Goal: Task Accomplishment & Management: Use online tool/utility

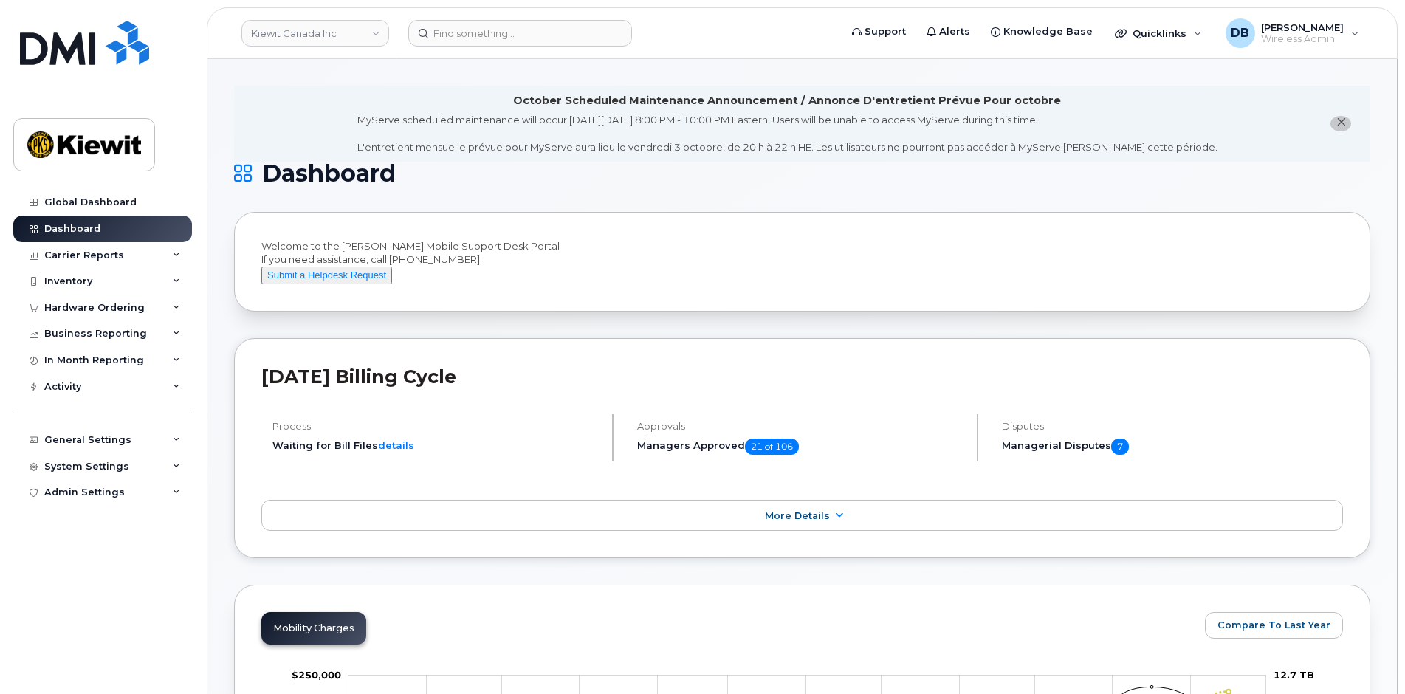
click at [96, 277] on div "Inventory" at bounding box center [102, 281] width 179 height 27
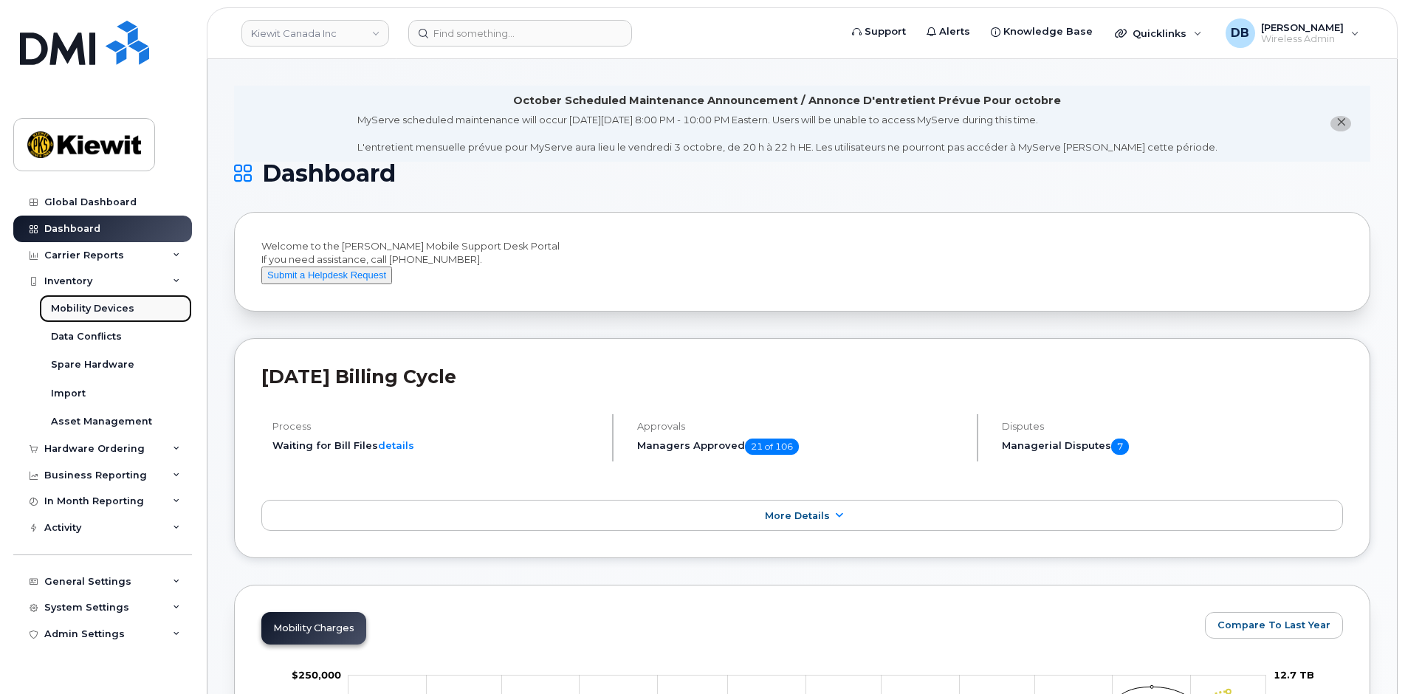
click at [90, 309] on div "Mobility Devices" at bounding box center [92, 308] width 83 height 13
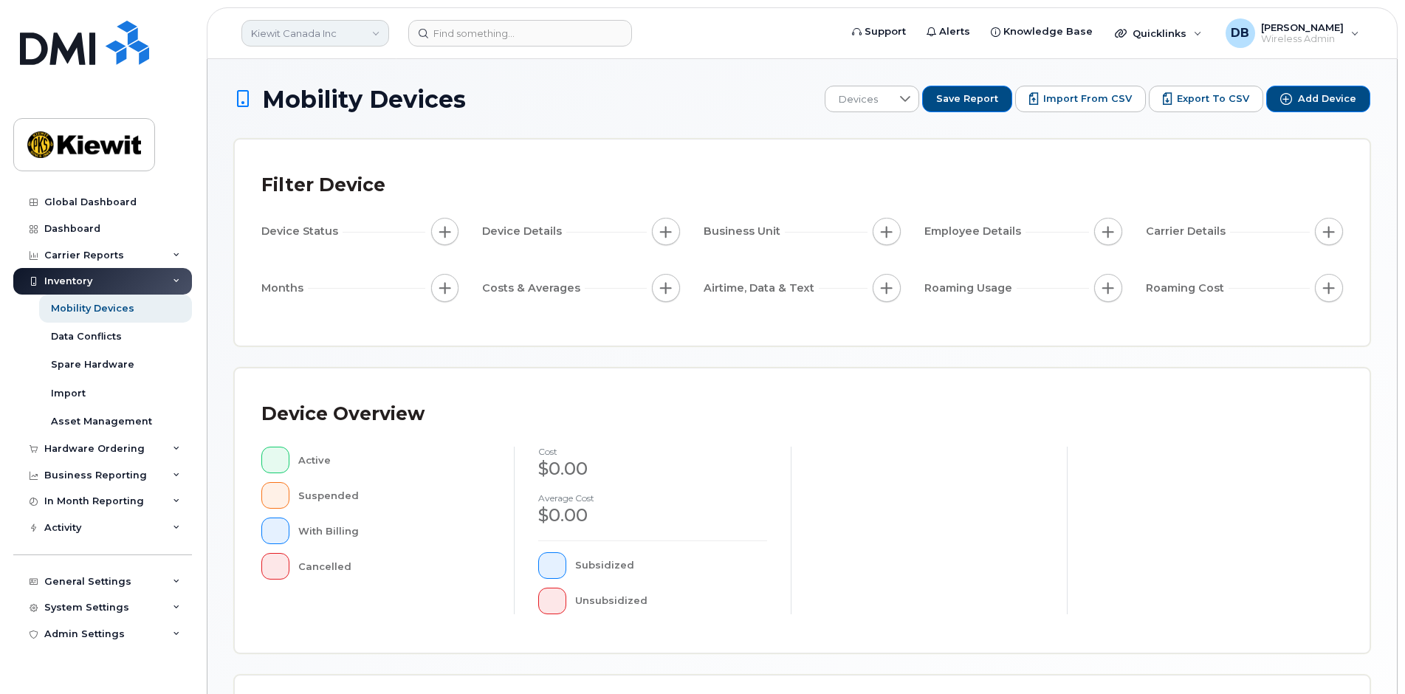
click at [377, 32] on link "Kiewit Canada Inc" at bounding box center [315, 33] width 148 height 27
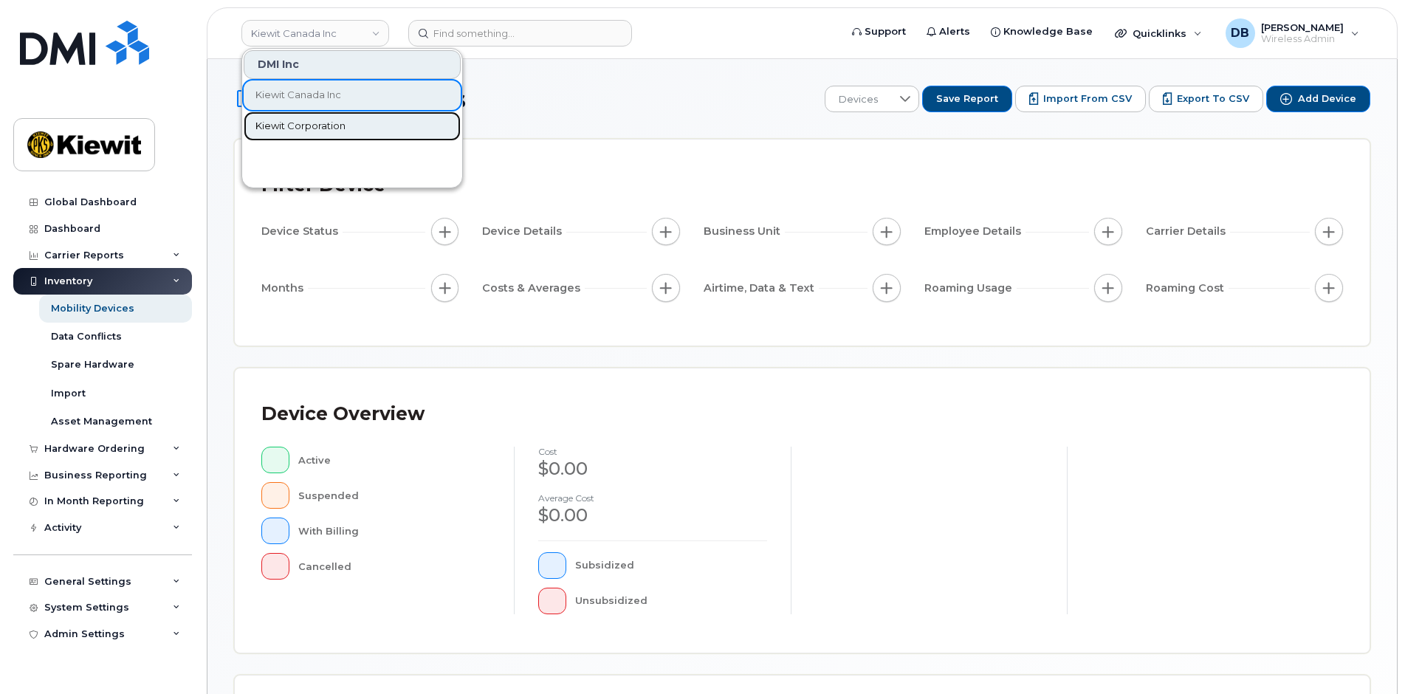
click at [318, 122] on span "Kiewit Corporation" at bounding box center [300, 126] width 90 height 15
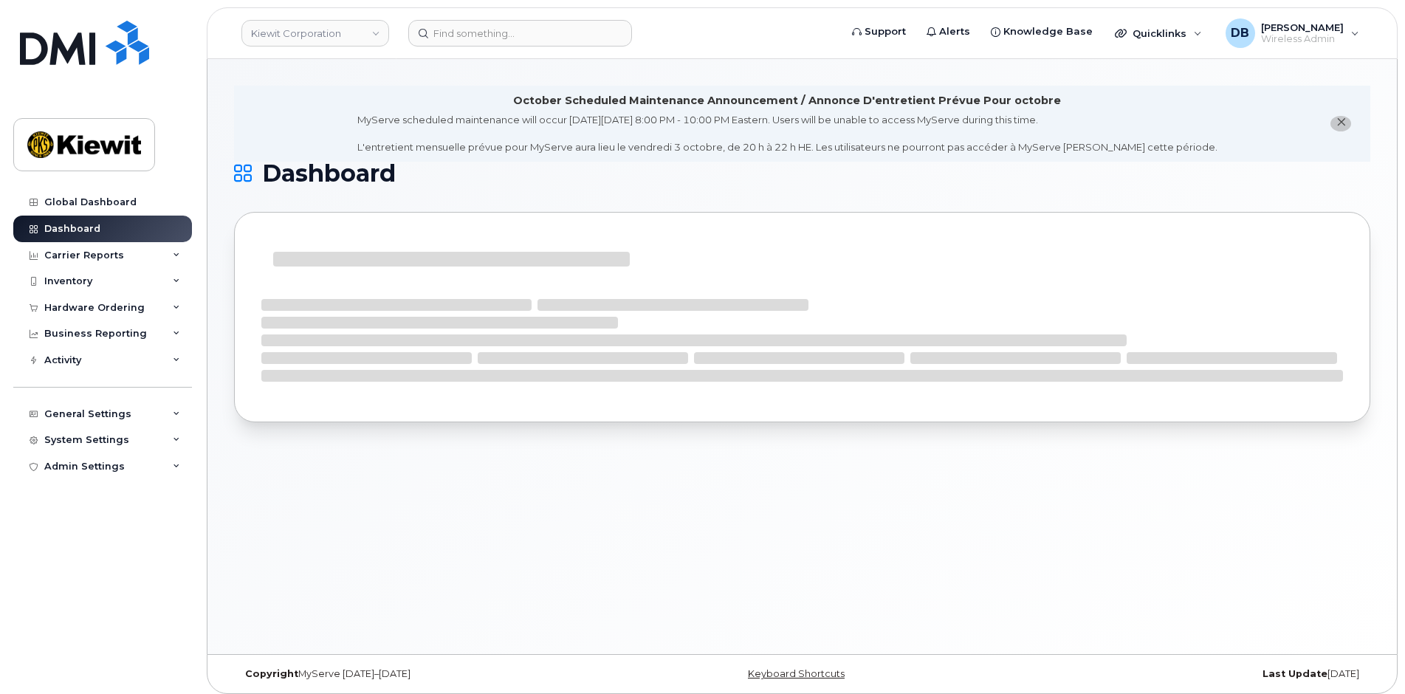
click at [326, 67] on div "October Scheduled Maintenance Announcement / Annonce D'entretient Prévue Pour o…" at bounding box center [802, 356] width 1190 height 595
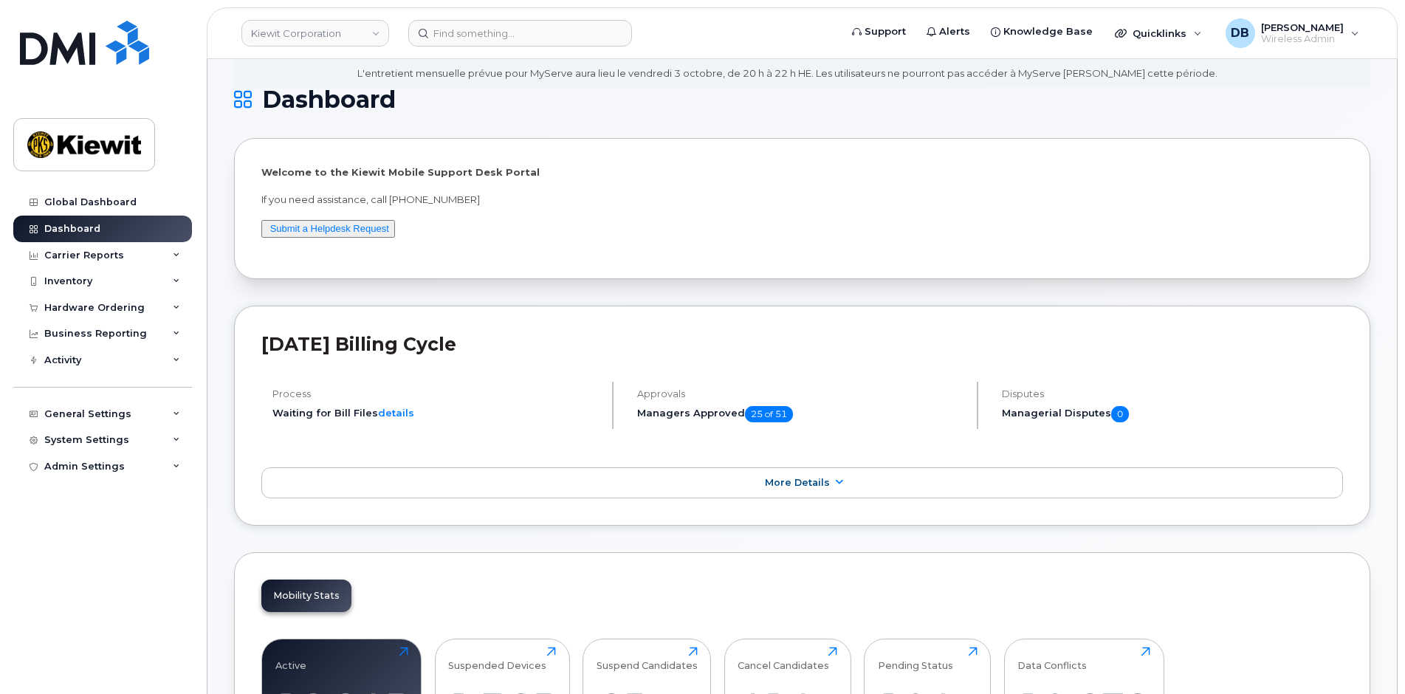
scroll to position [295, 0]
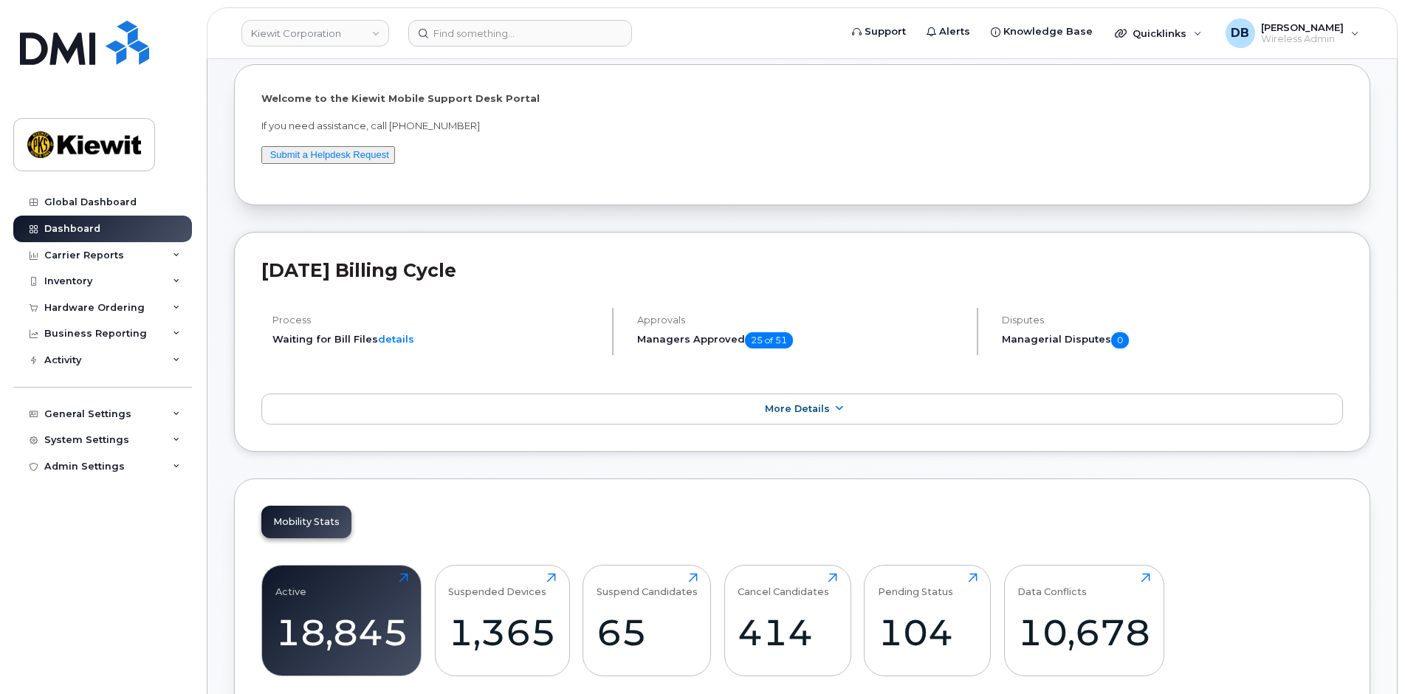
scroll to position [0, 0]
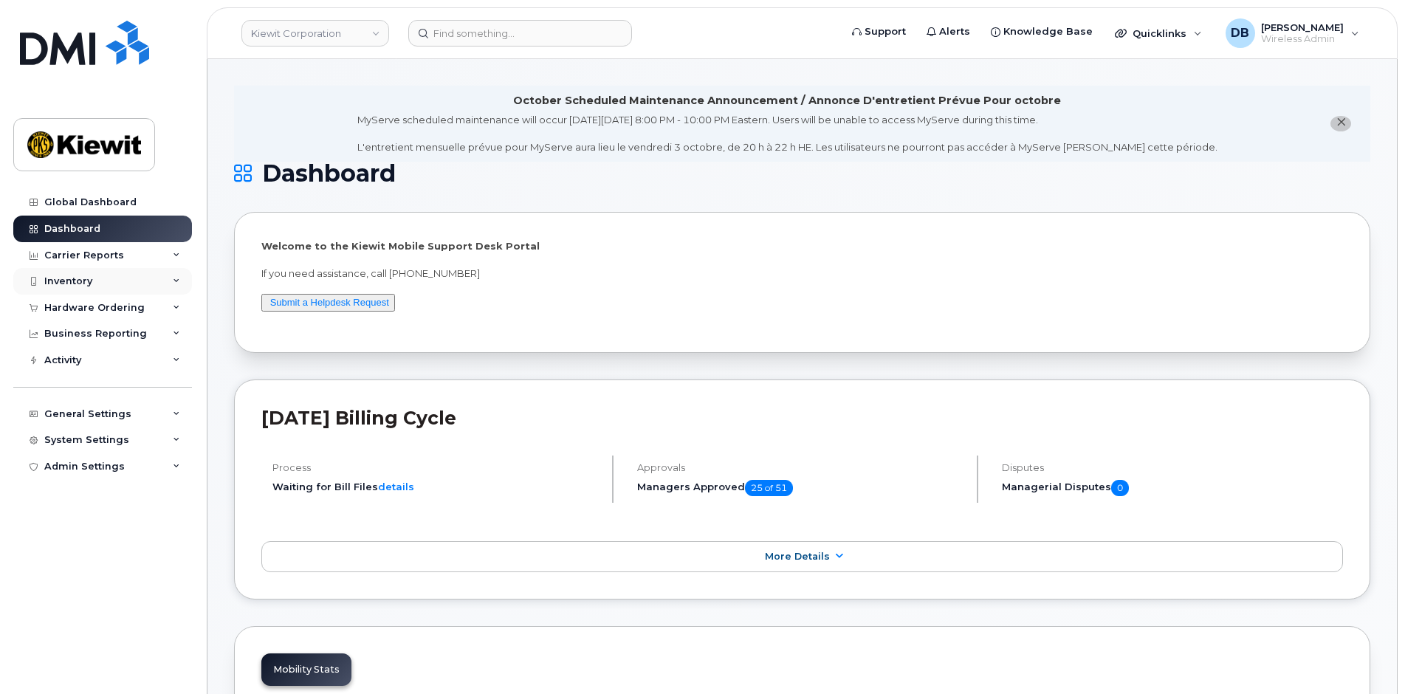
click at [69, 287] on div "Inventory" at bounding box center [68, 281] width 48 height 12
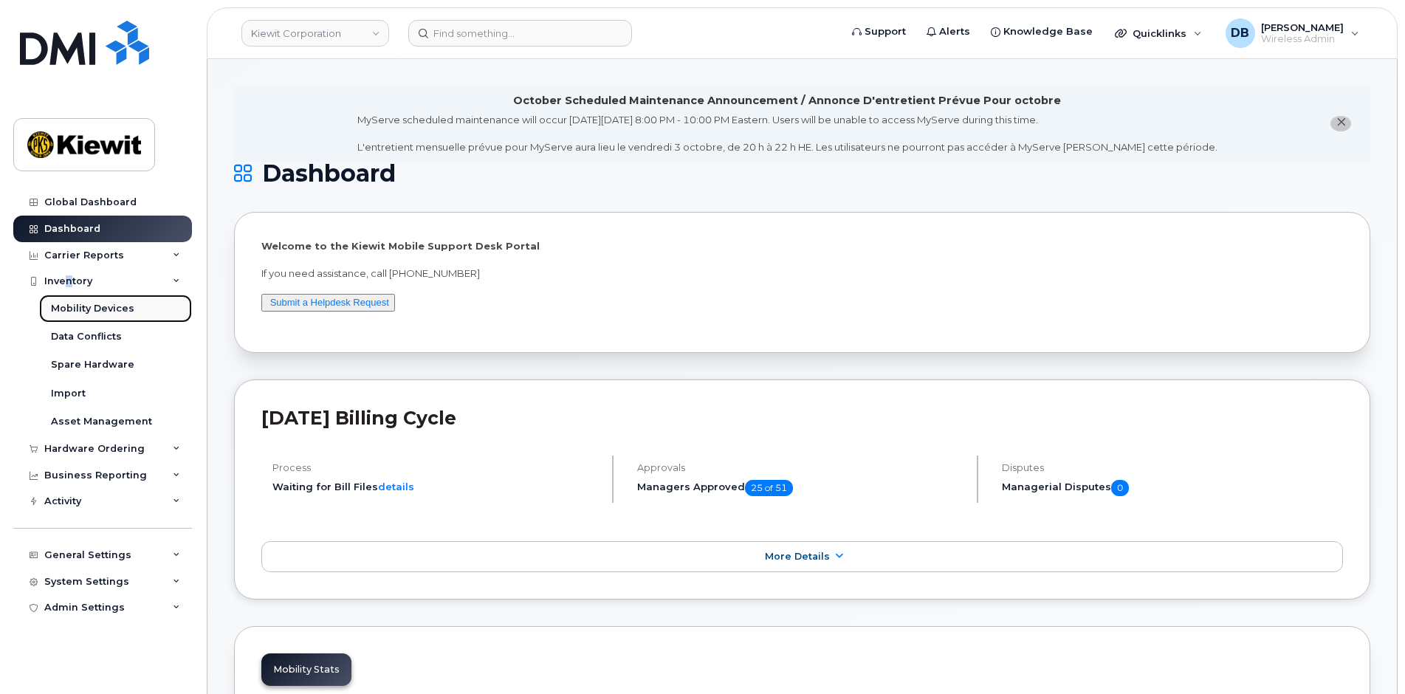
drag, startPoint x: 69, startPoint y: 287, endPoint x: 82, endPoint y: 307, distance: 24.2
click at [82, 307] on div "Mobility Devices" at bounding box center [92, 308] width 83 height 13
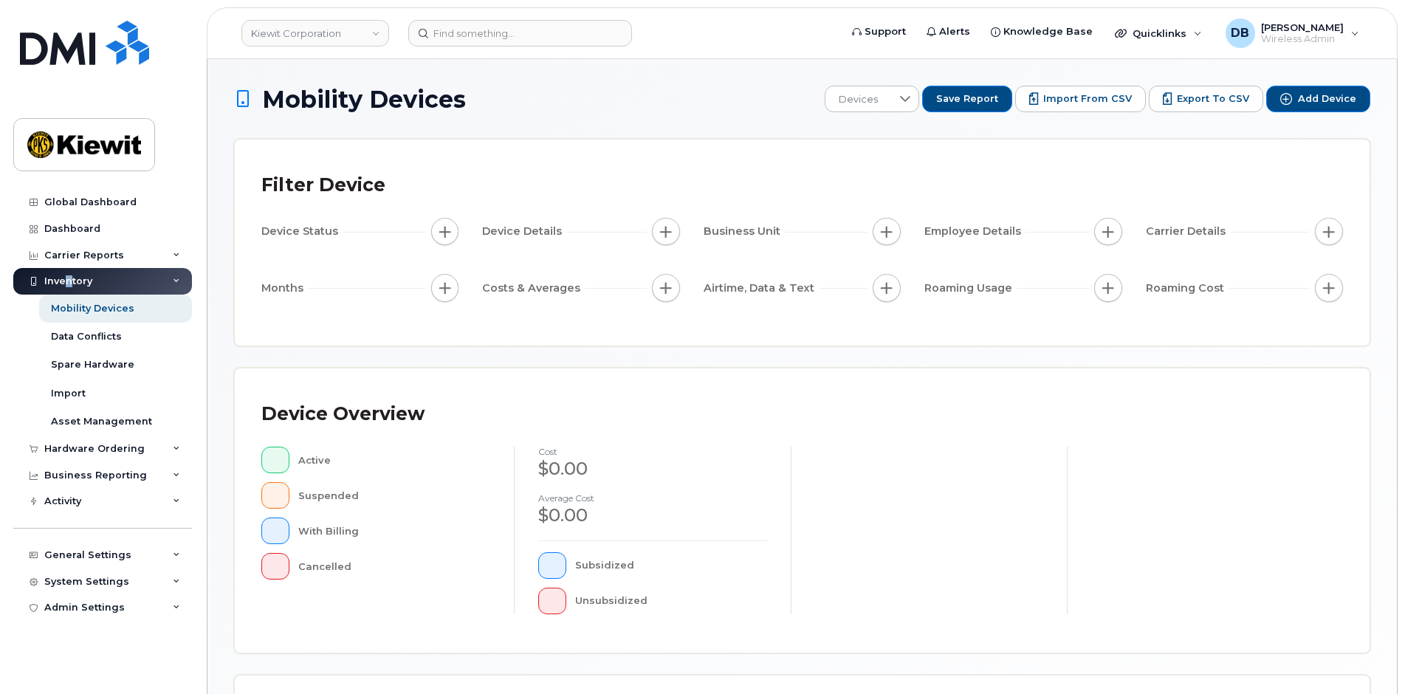
click at [539, 103] on h1 "Mobility Devices" at bounding box center [525, 99] width 583 height 26
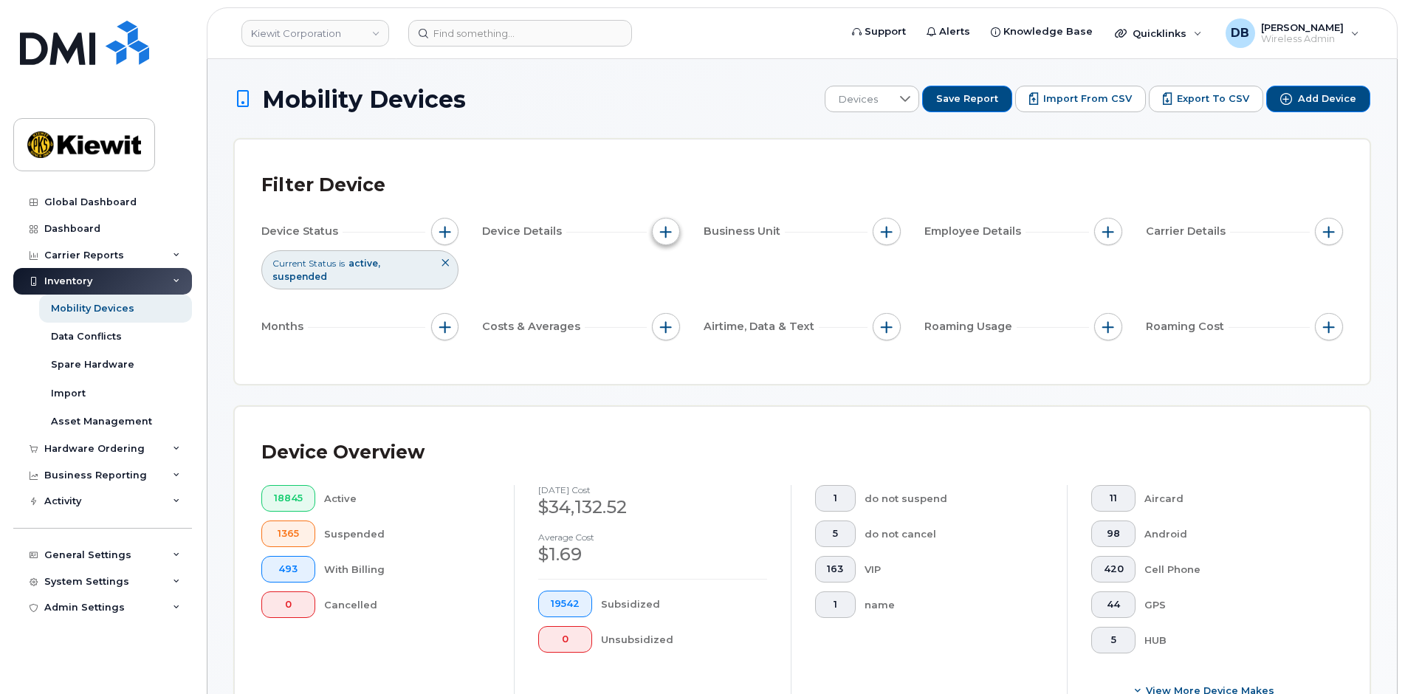
click at [668, 234] on span "button" at bounding box center [666, 232] width 12 height 12
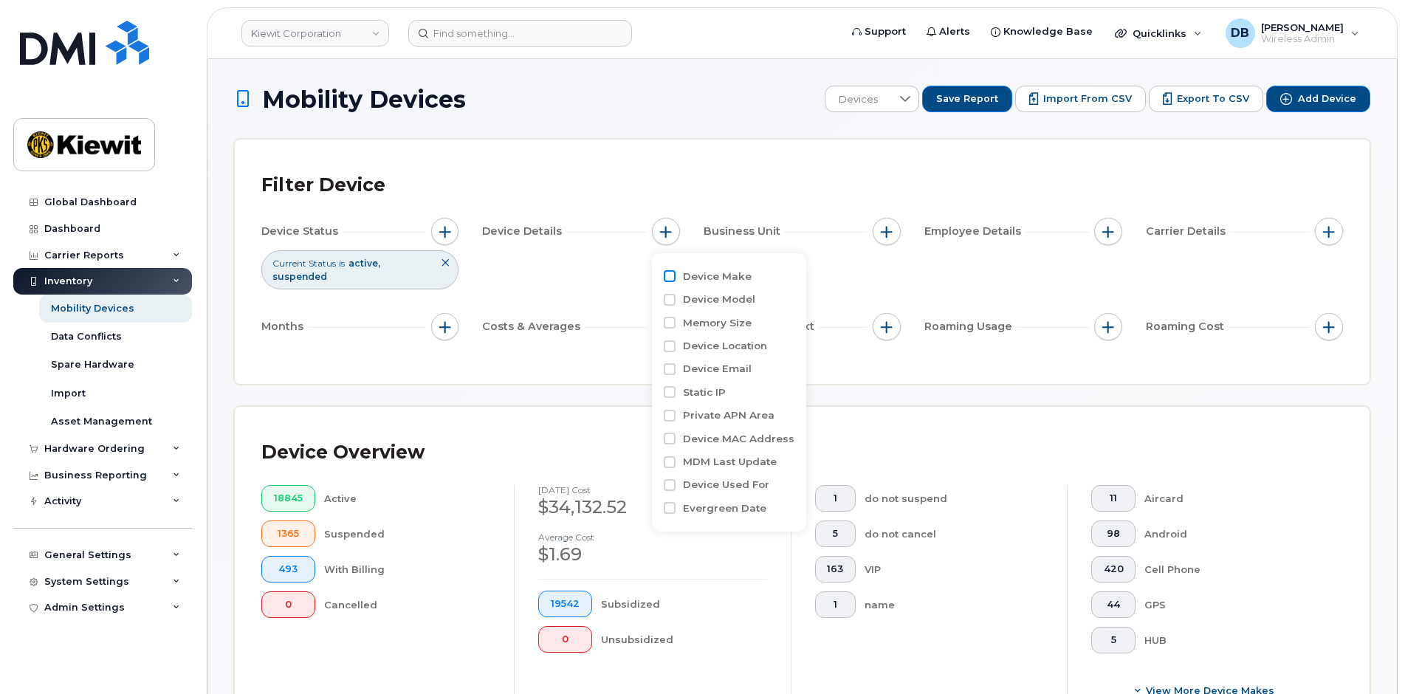
click at [671, 281] on input "Device Make" at bounding box center [670, 276] width 12 height 12
checkbox input "true"
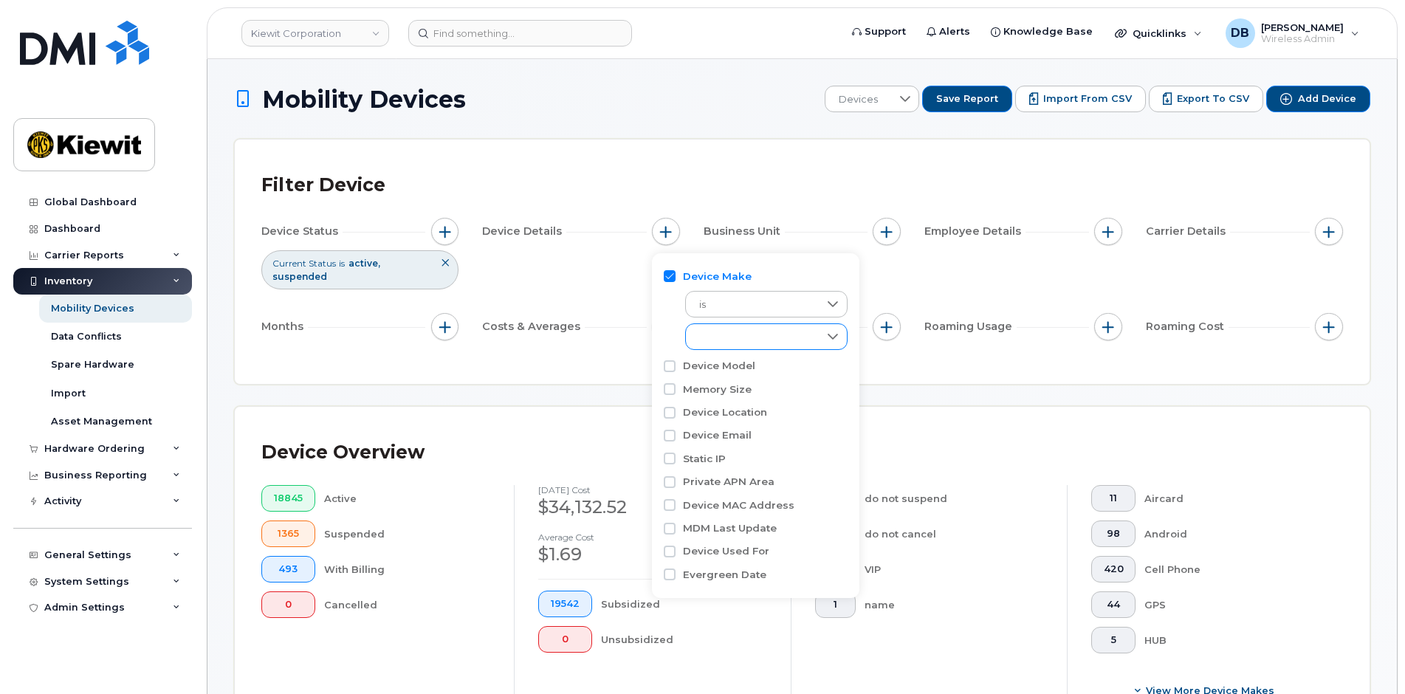
click at [830, 335] on icon at bounding box center [833, 337] width 12 height 12
click at [704, 394] on input "Android" at bounding box center [703, 396] width 12 height 12
checkbox input "true"
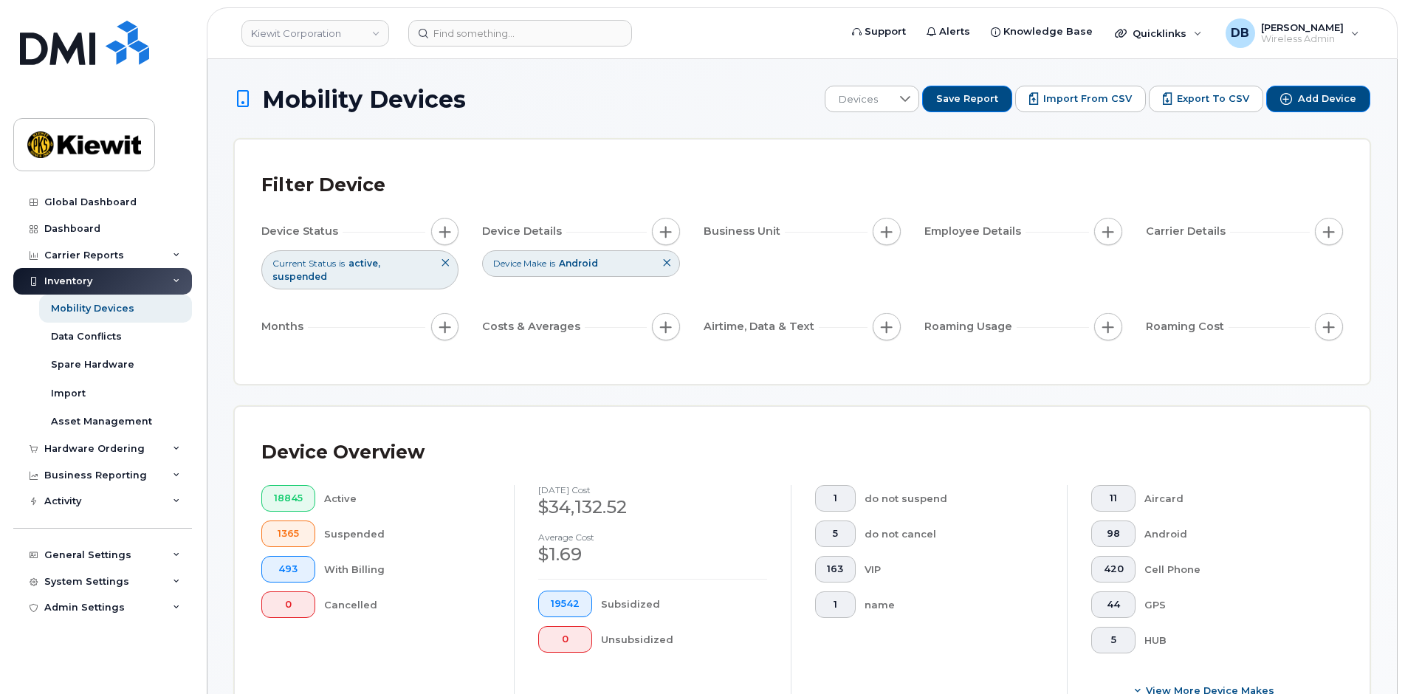
click at [614, 89] on h1 "Mobility Devices" at bounding box center [525, 99] width 583 height 26
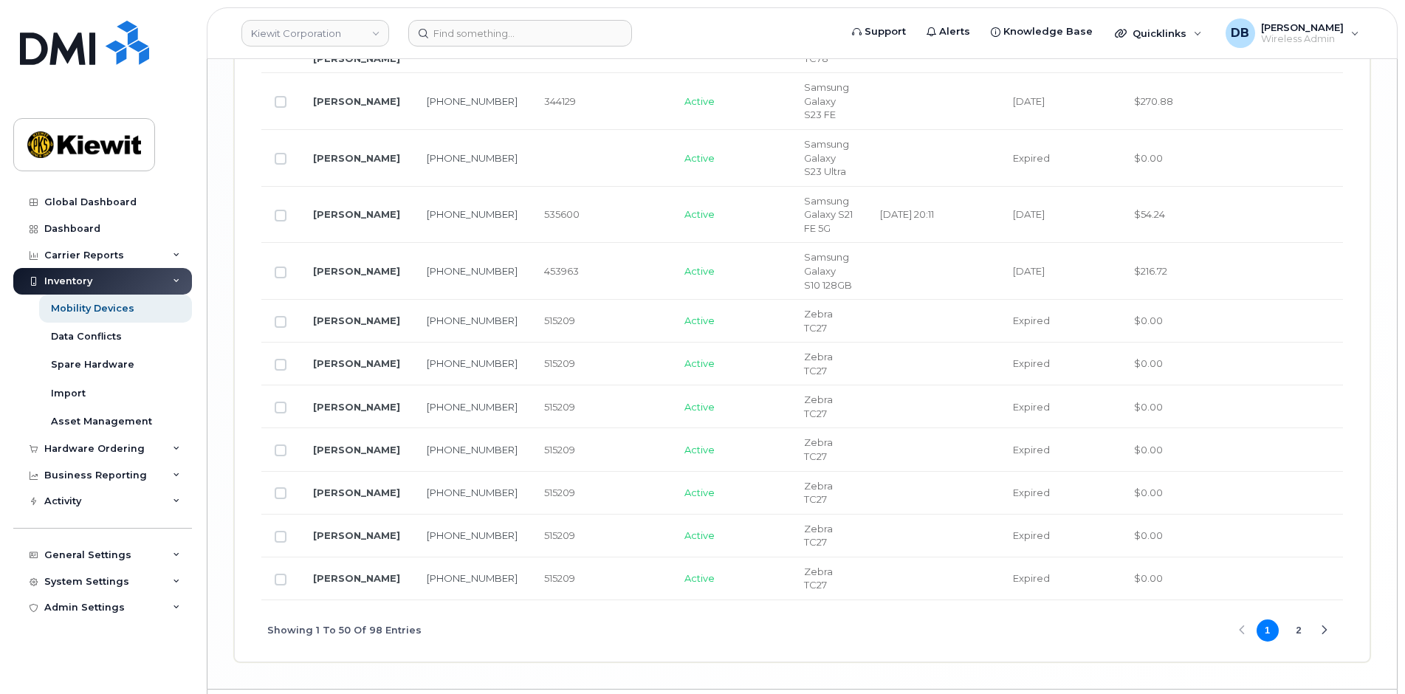
scroll to position [3112, 0]
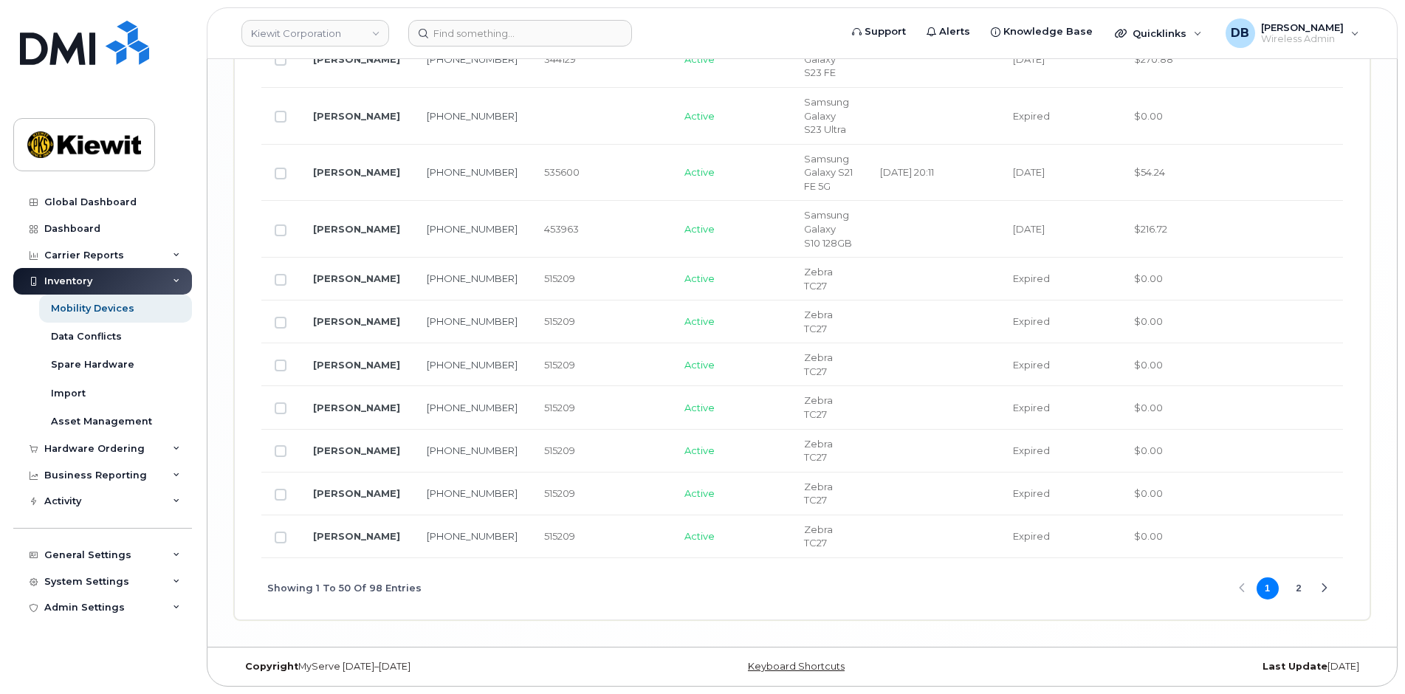
click at [1297, 587] on button "2" at bounding box center [1299, 588] width 22 height 22
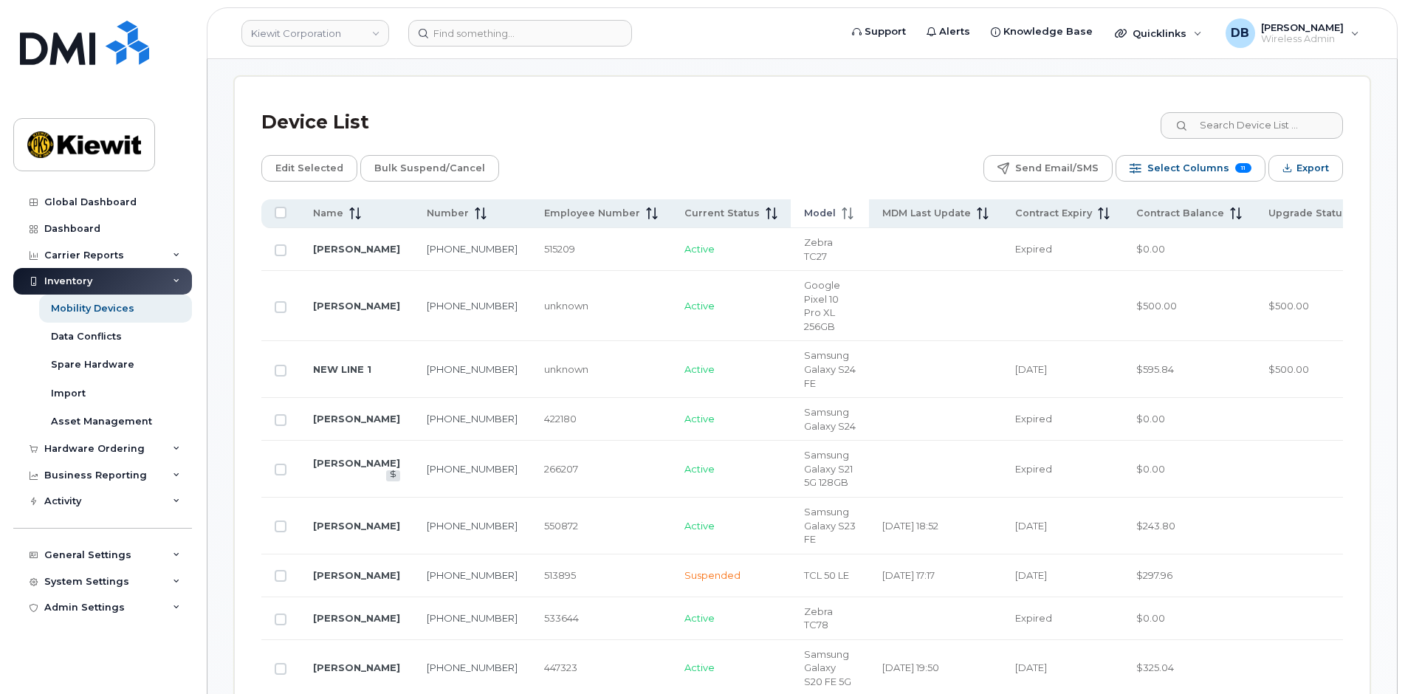
scroll to position [319, 0]
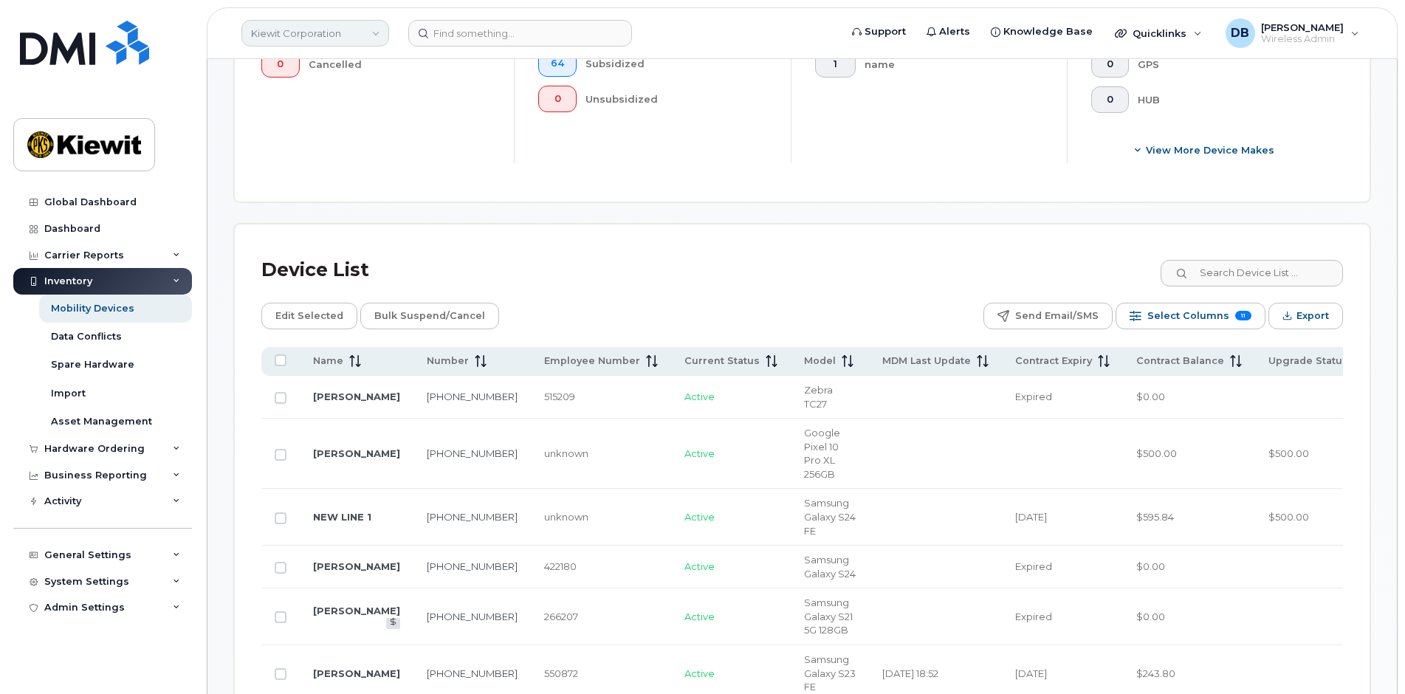
click at [370, 38] on link "Kiewit Corporation" at bounding box center [315, 33] width 148 height 27
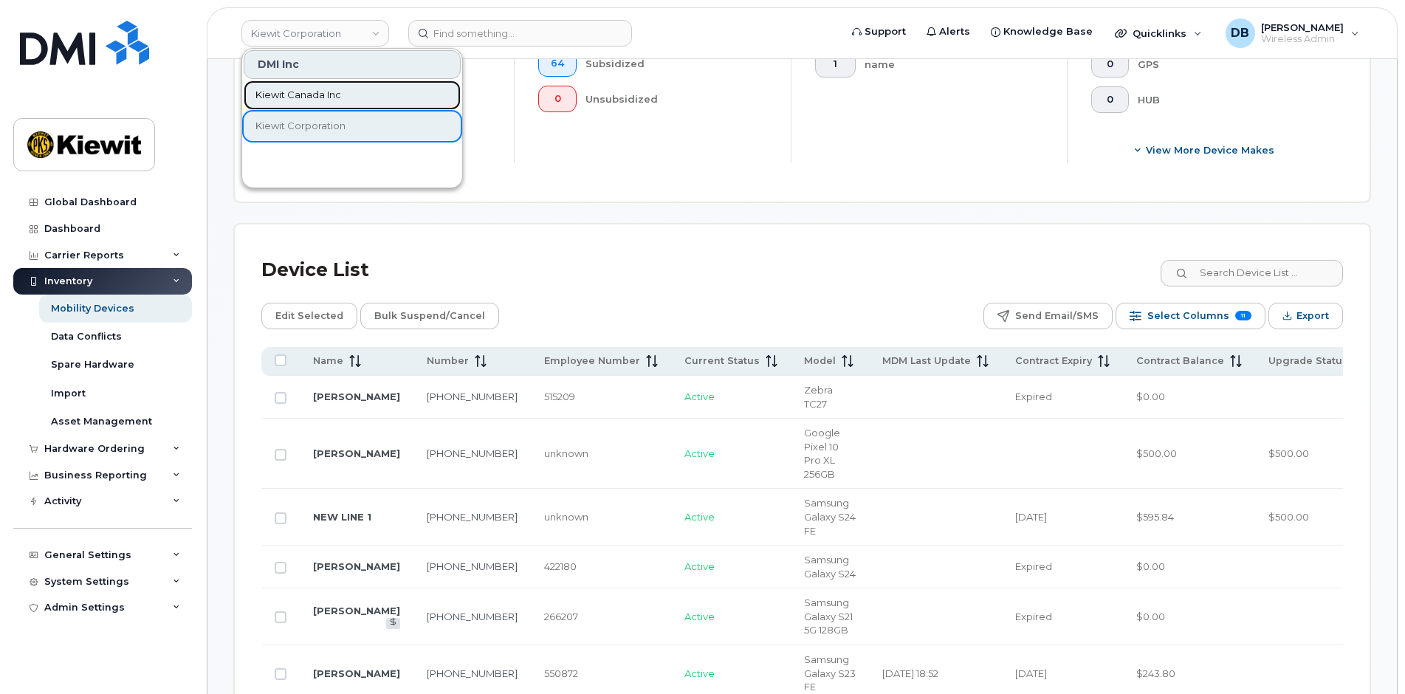
click at [323, 93] on span "Kiewit Canada Inc" at bounding box center [298, 95] width 86 height 15
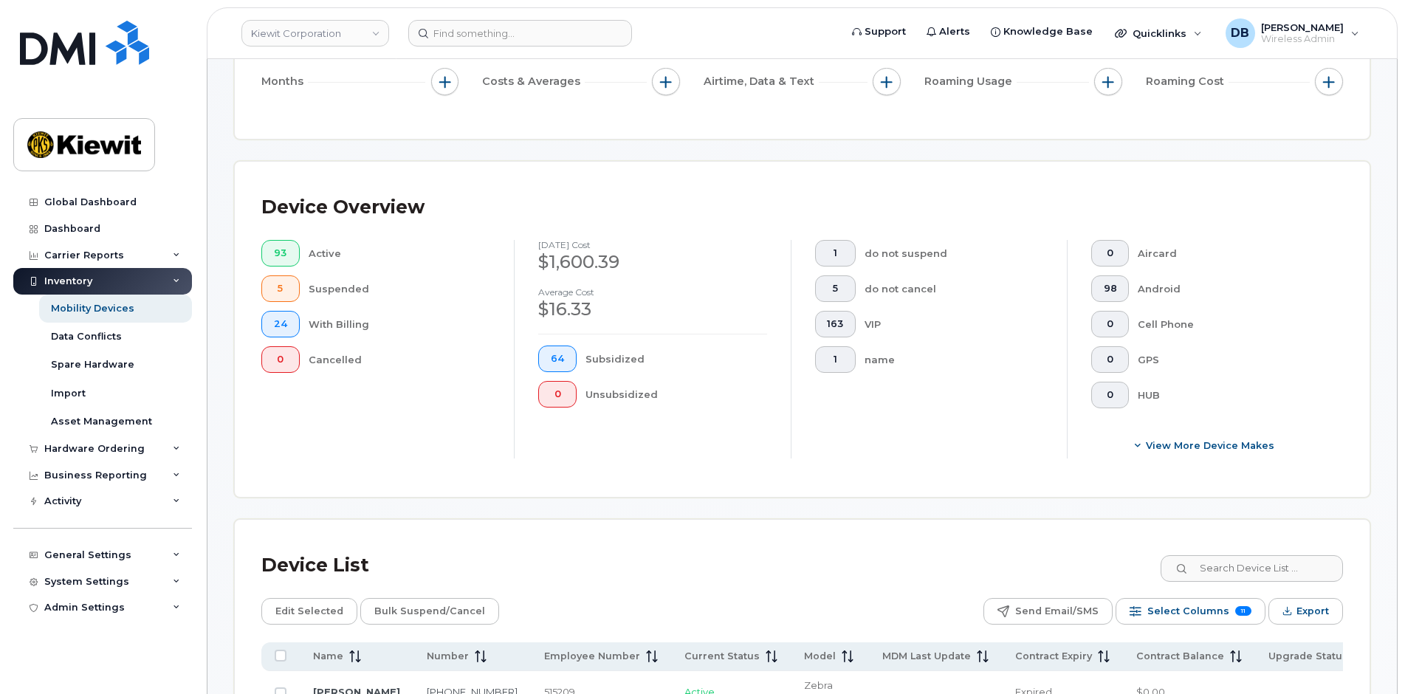
scroll to position [0, 0]
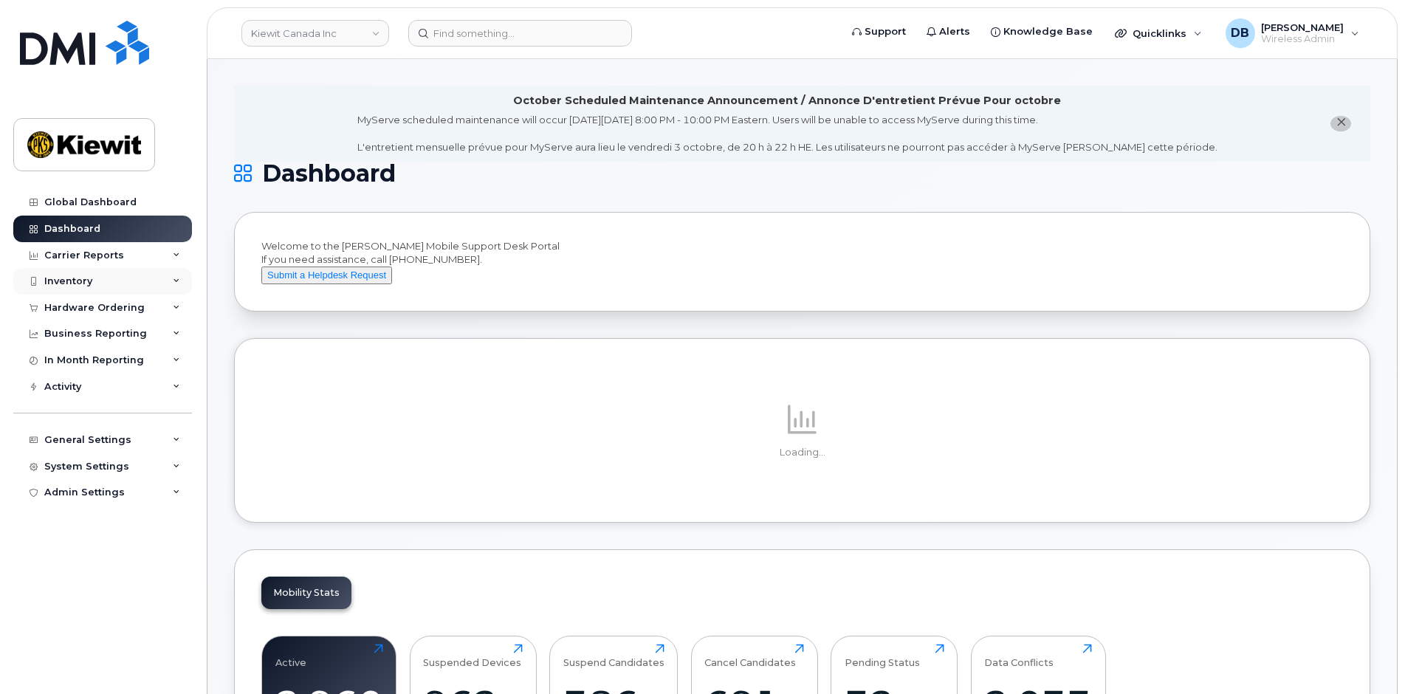
click at [75, 289] on div "Inventory" at bounding box center [102, 281] width 179 height 27
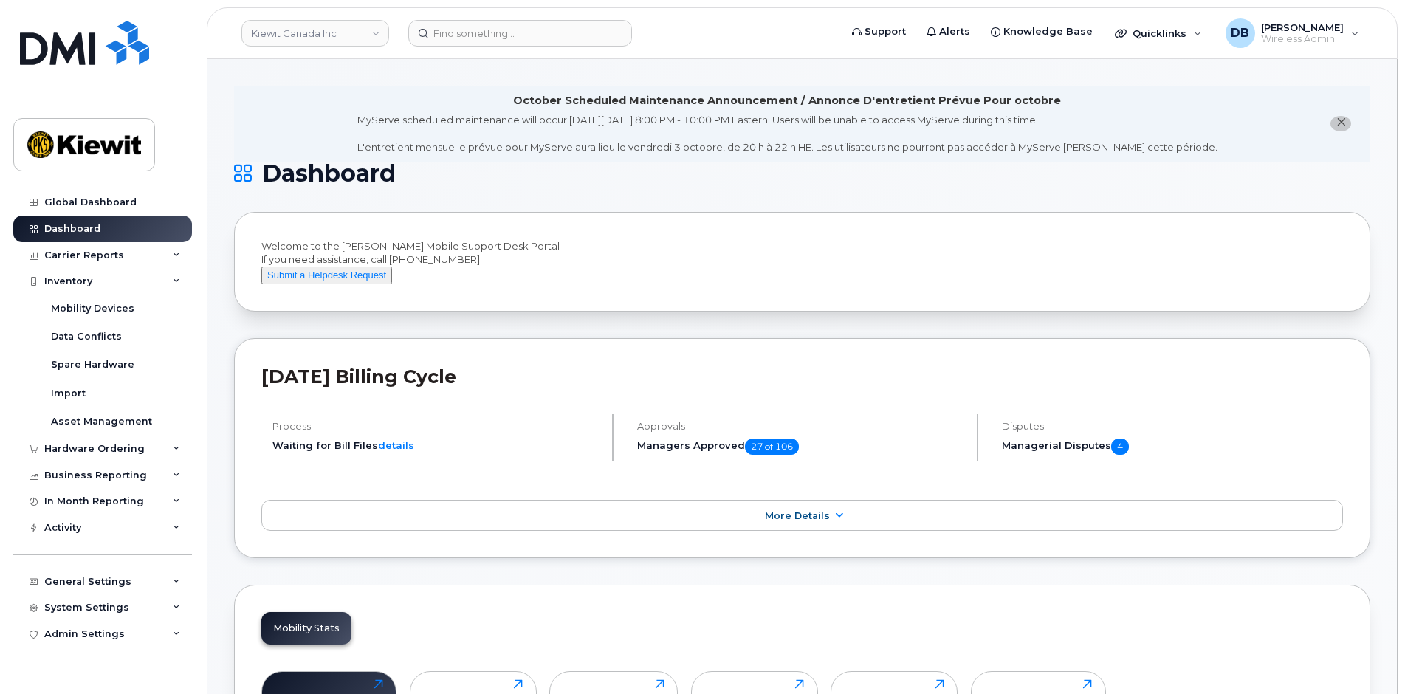
scroll to position [295, 0]
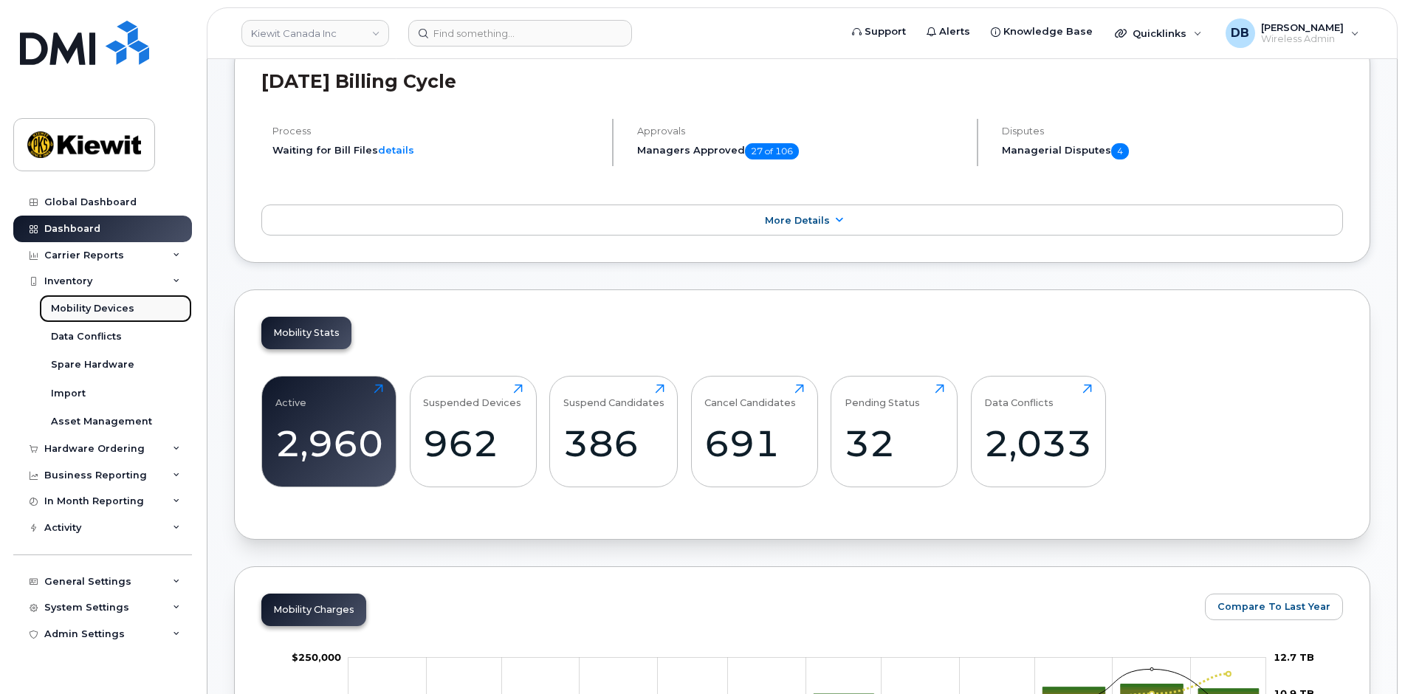
click at [93, 305] on div "Mobility Devices" at bounding box center [92, 308] width 83 height 13
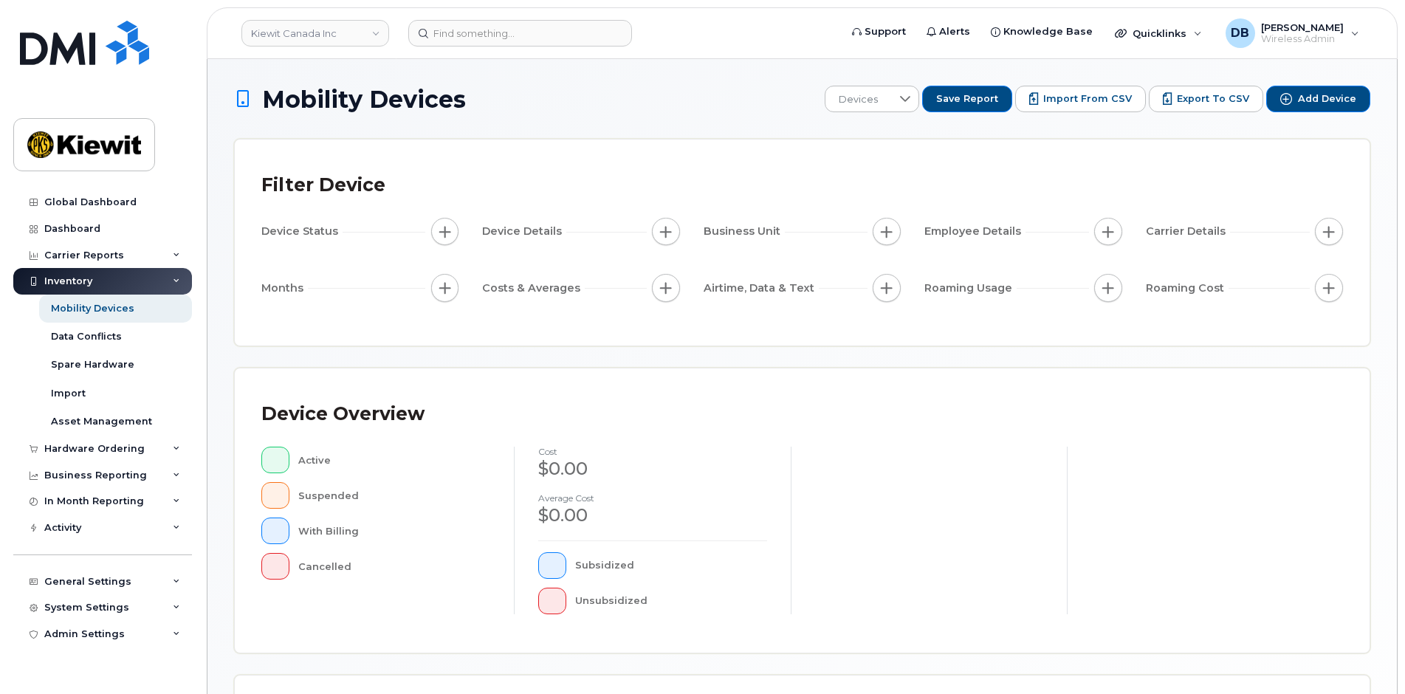
click at [673, 234] on button "button" at bounding box center [666, 232] width 28 height 28
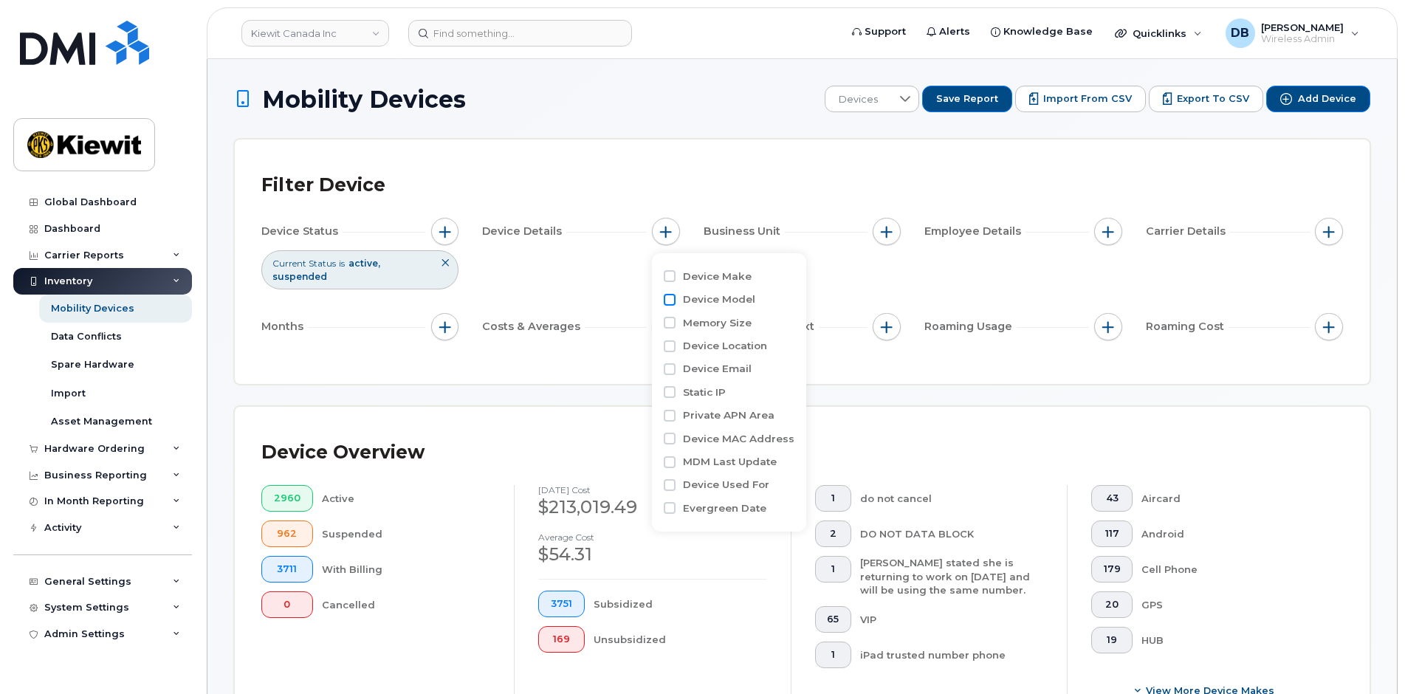
click at [670, 298] on input "Device Model" at bounding box center [670, 300] width 12 height 12
checkbox input "true"
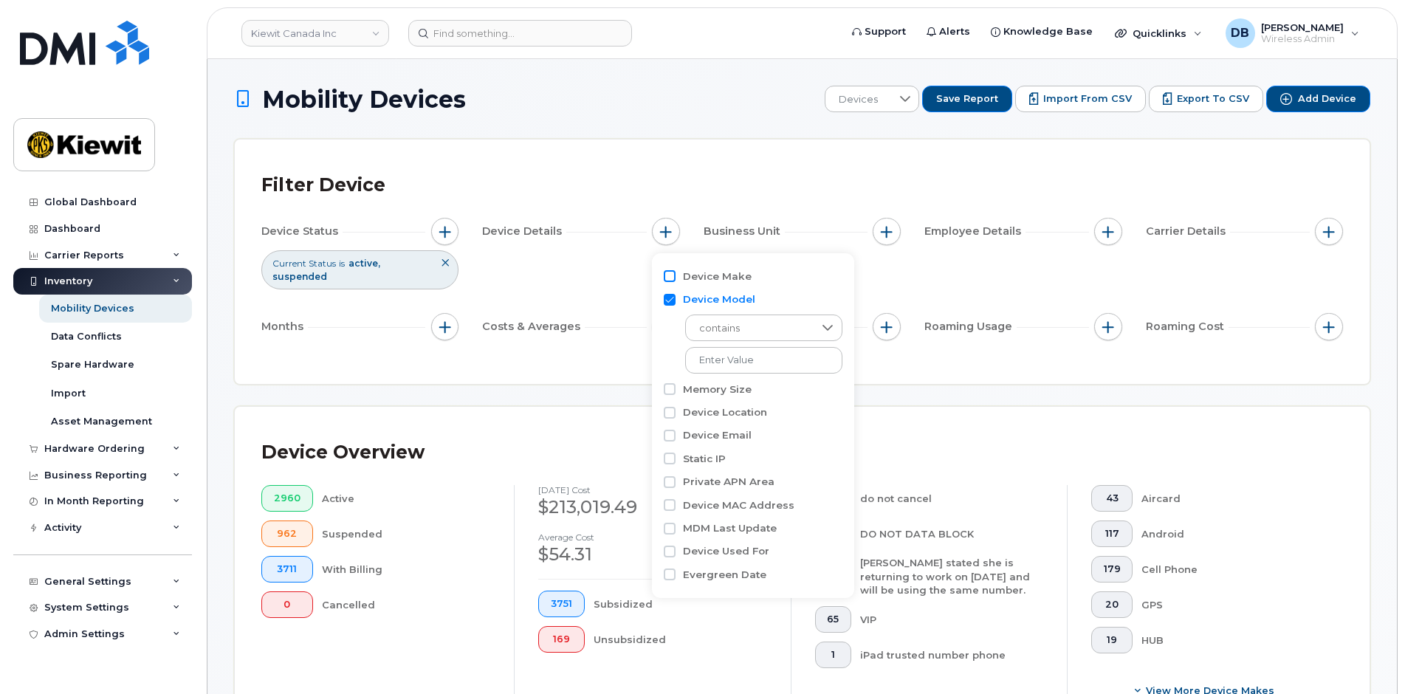
click at [668, 277] on input "Device Make" at bounding box center [670, 276] width 12 height 12
checkbox input "true"
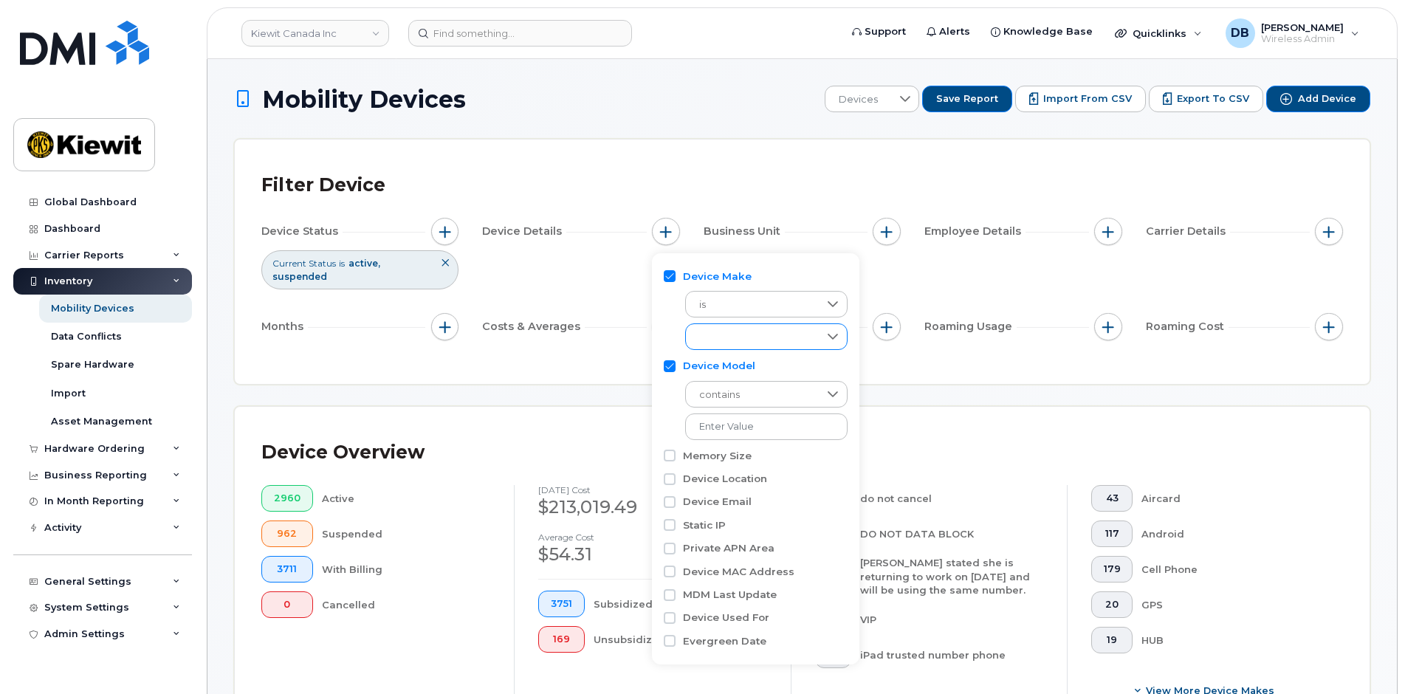
click at [829, 336] on icon at bounding box center [833, 337] width 12 height 12
click at [737, 395] on span "Android" at bounding box center [734, 396] width 38 height 14
checkbox input "true"
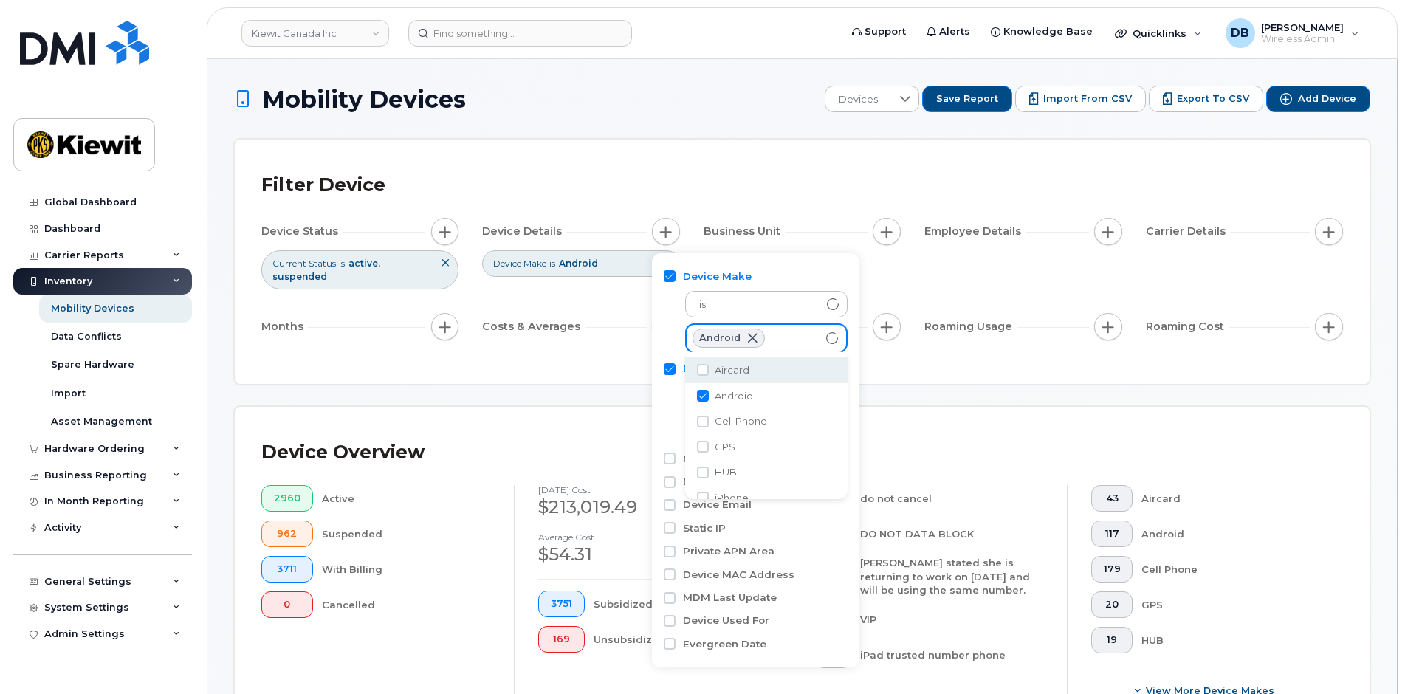
click at [737, 170] on div "Filter Device" at bounding box center [802, 185] width 1082 height 38
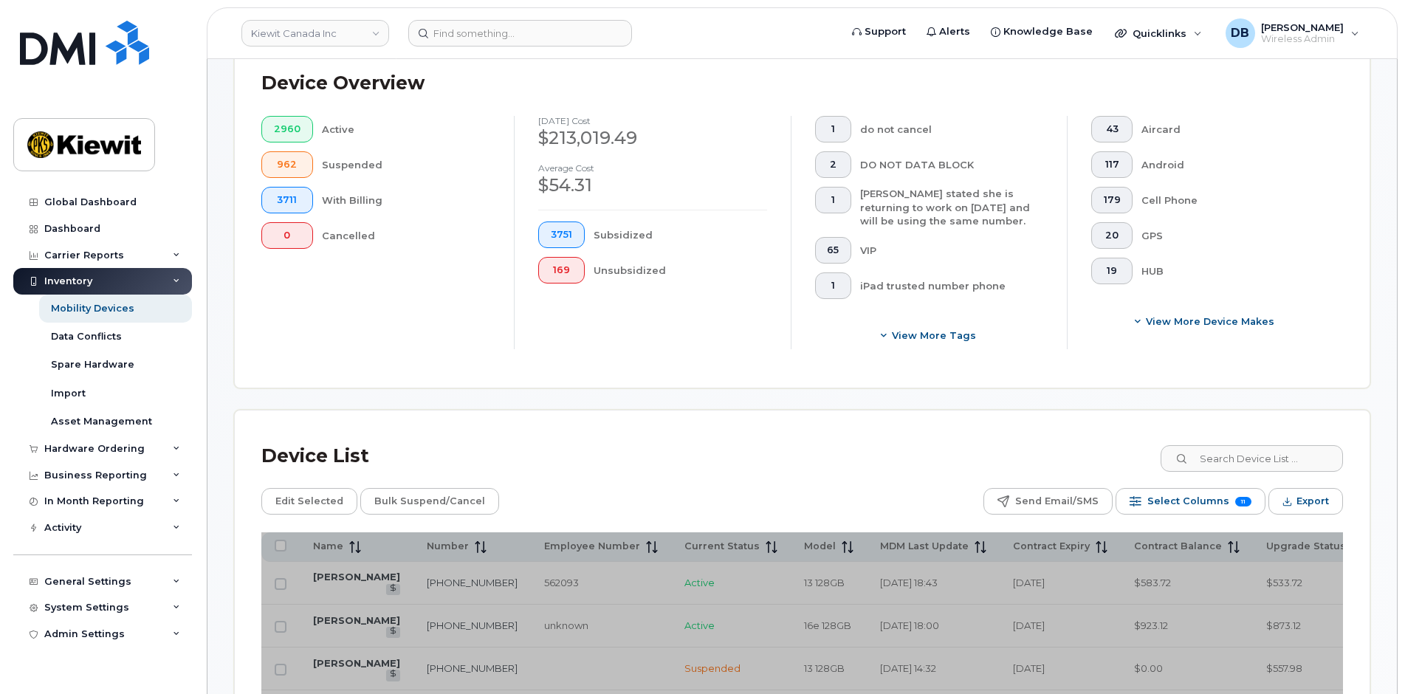
scroll to position [665, 0]
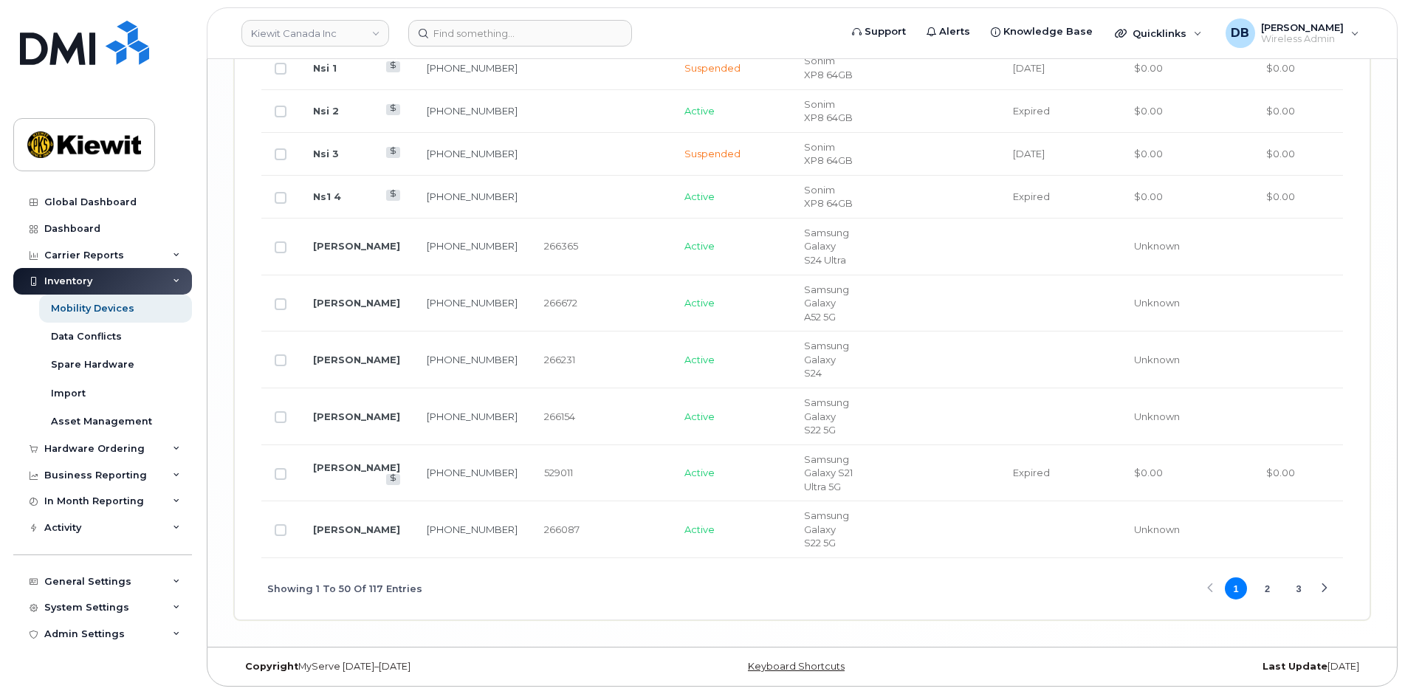
scroll to position [3944, 0]
click at [1268, 579] on button "2" at bounding box center [1268, 588] width 22 height 22
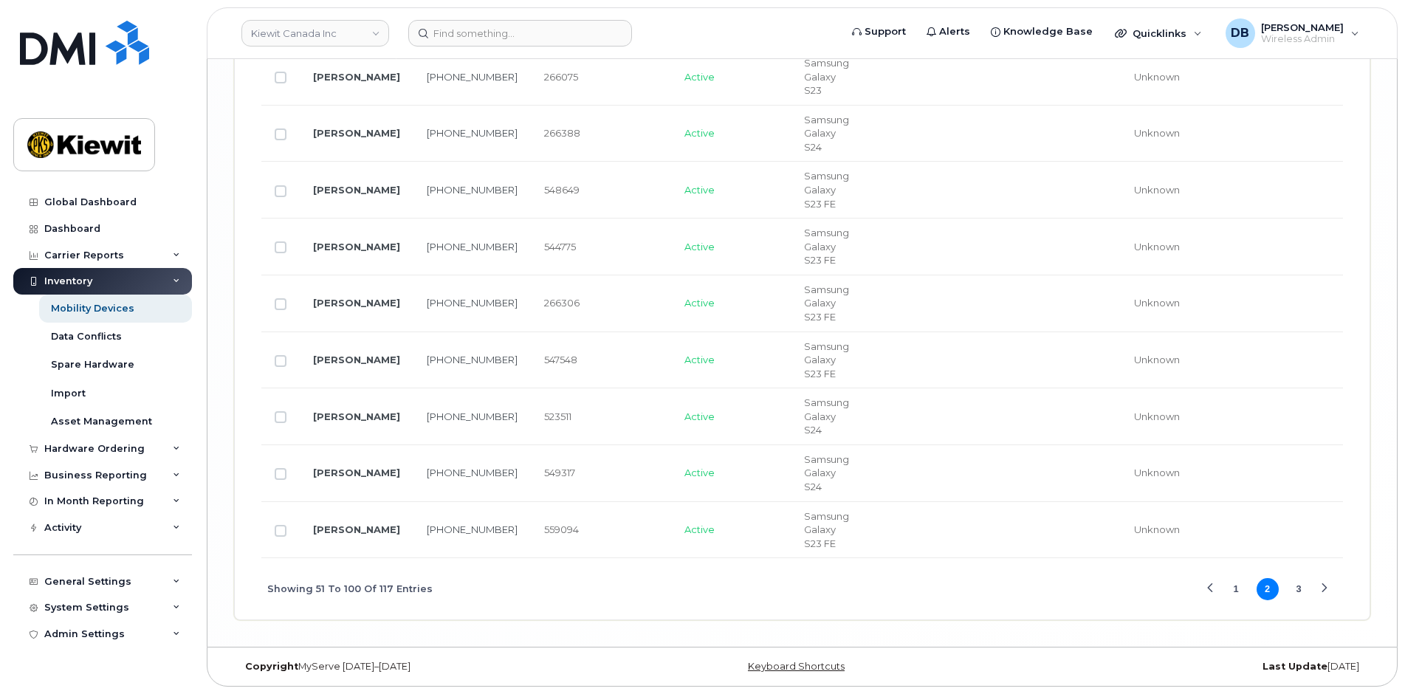
scroll to position [3921, 0]
click at [1297, 593] on button "3" at bounding box center [1299, 589] width 22 height 22
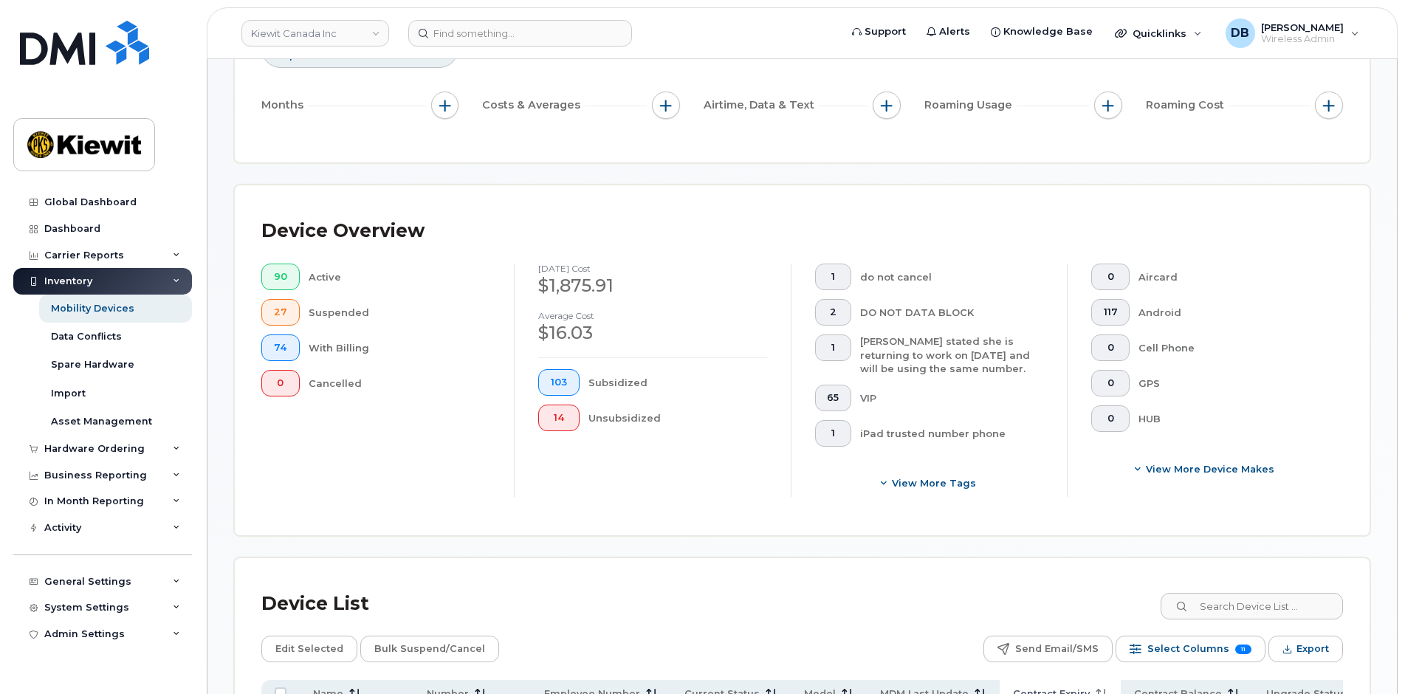
scroll to position [517, 0]
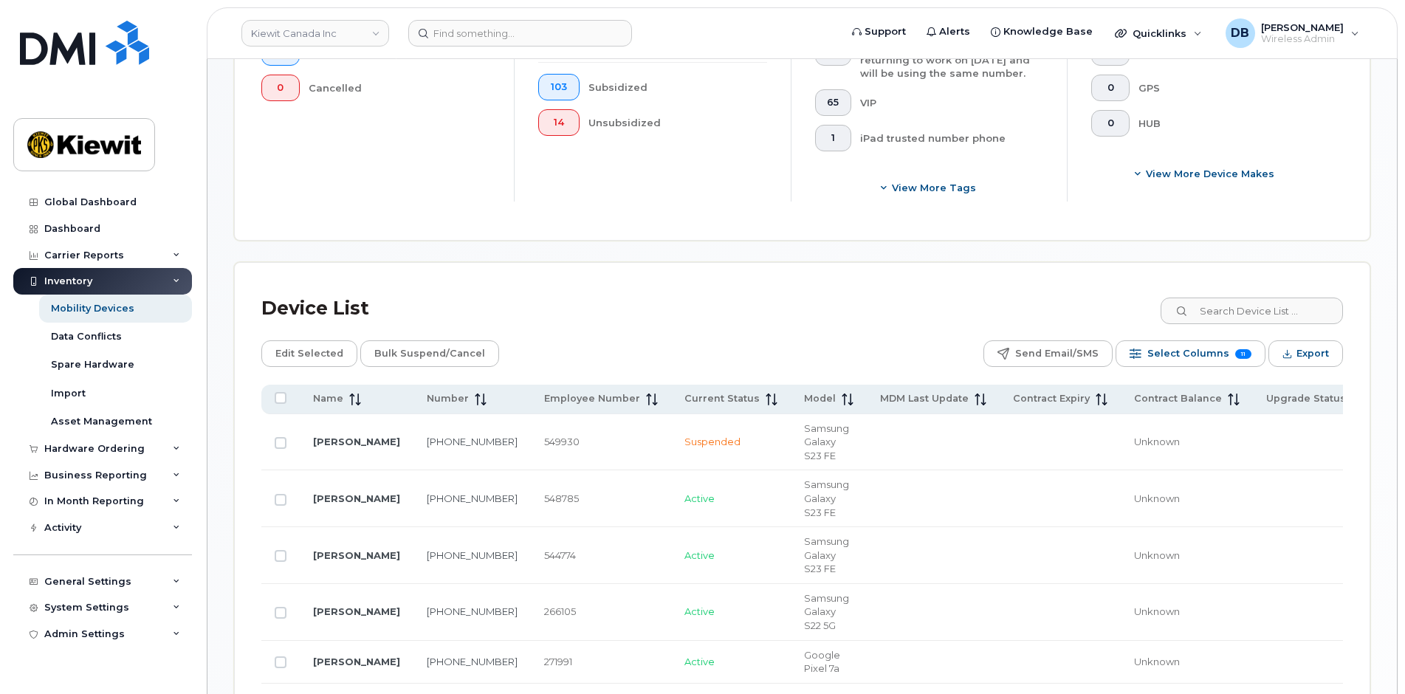
click at [737, 304] on div "Device List" at bounding box center [802, 308] width 1082 height 38
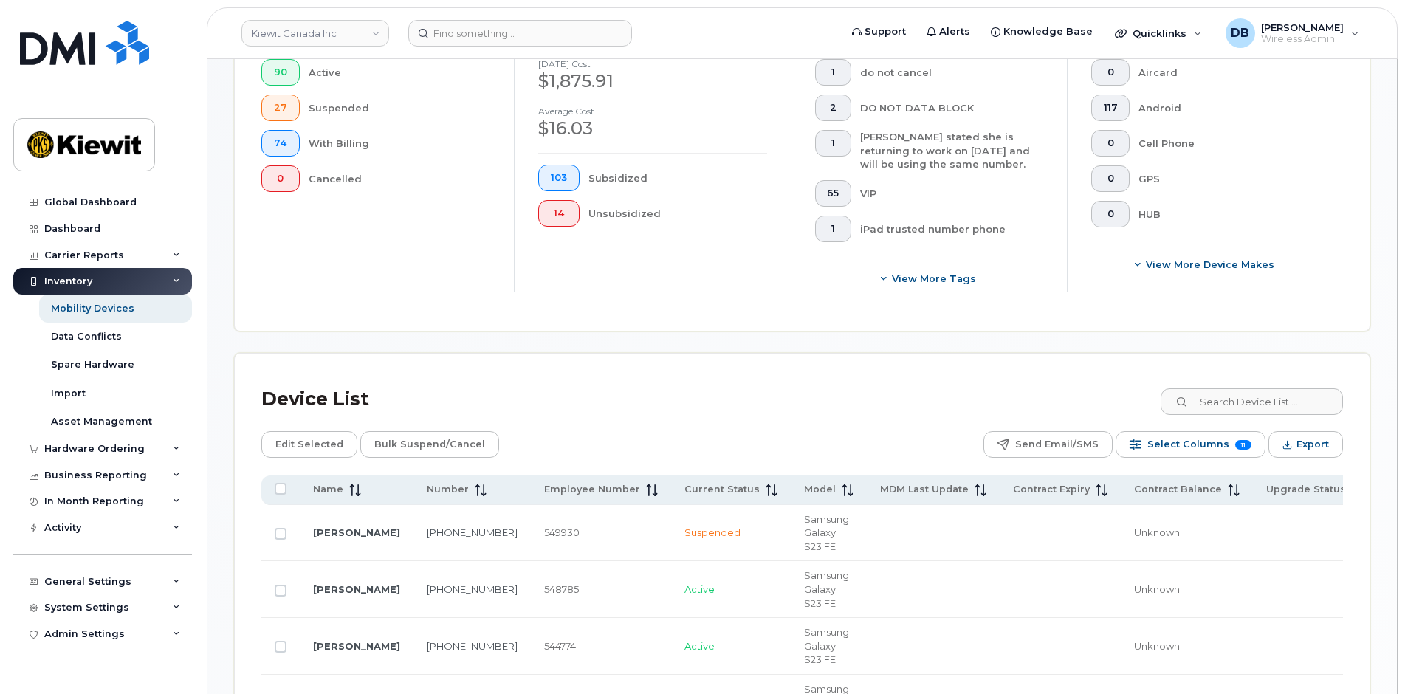
scroll to position [0, 0]
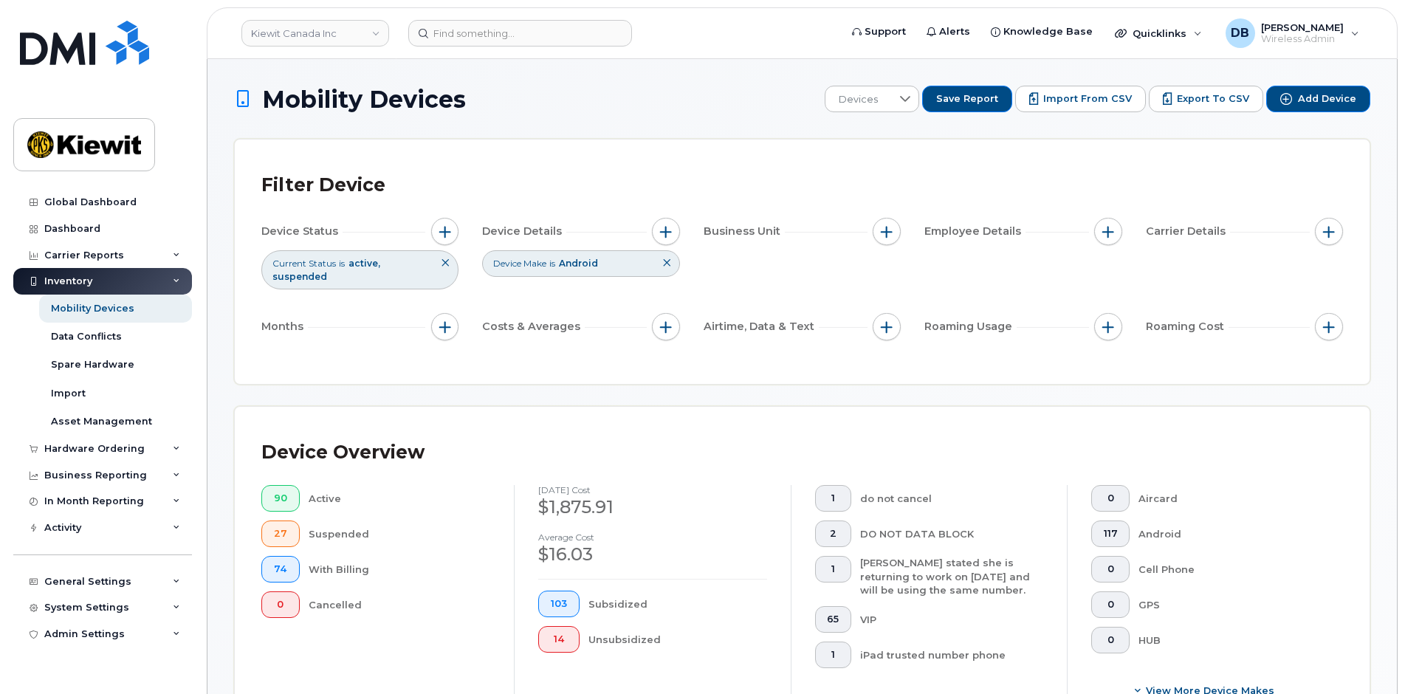
click at [718, 176] on div "Filter Device" at bounding box center [802, 185] width 1082 height 38
click at [624, 150] on div "Filter Device Device Status Current Status is active suspended Device Details D…" at bounding box center [802, 262] width 1135 height 244
click at [589, 151] on div "Filter Device Device Status Current Status is active suspended Device Details D…" at bounding box center [802, 262] width 1135 height 244
click at [580, 176] on div "Filter Device" at bounding box center [802, 185] width 1082 height 38
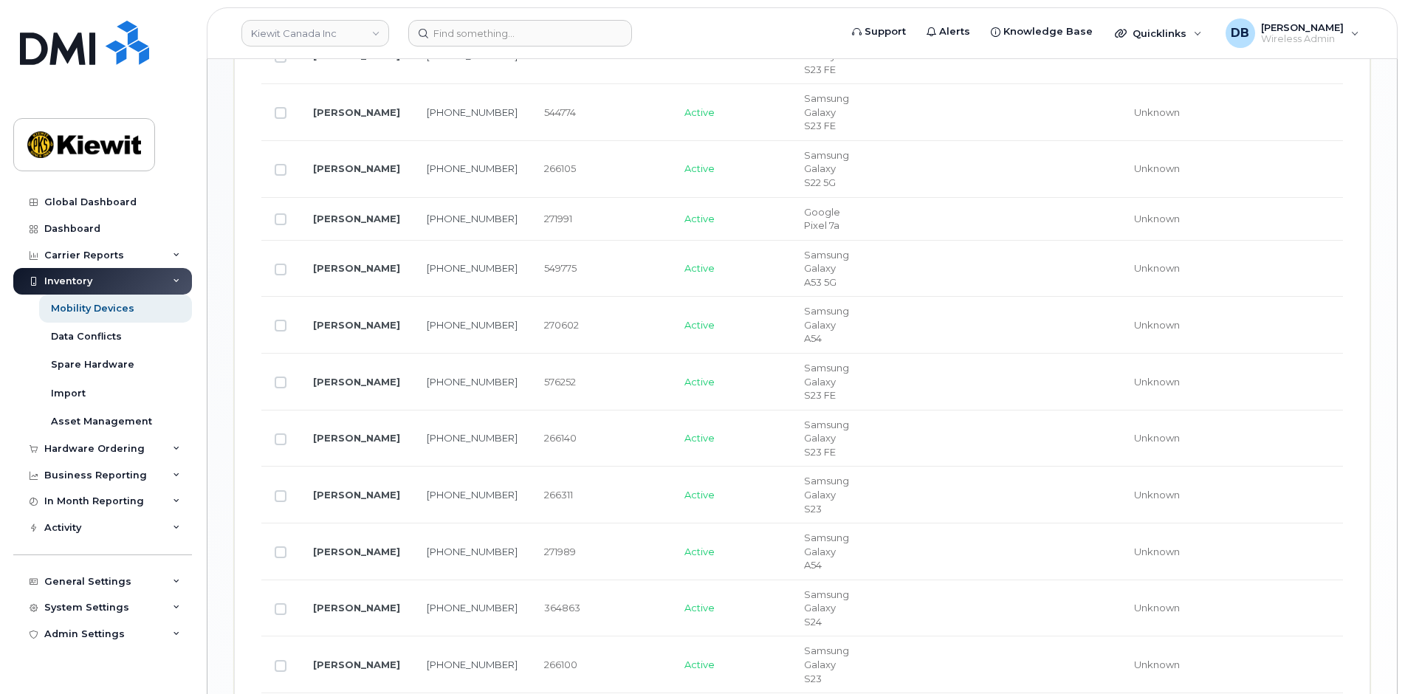
scroll to position [1312, 0]
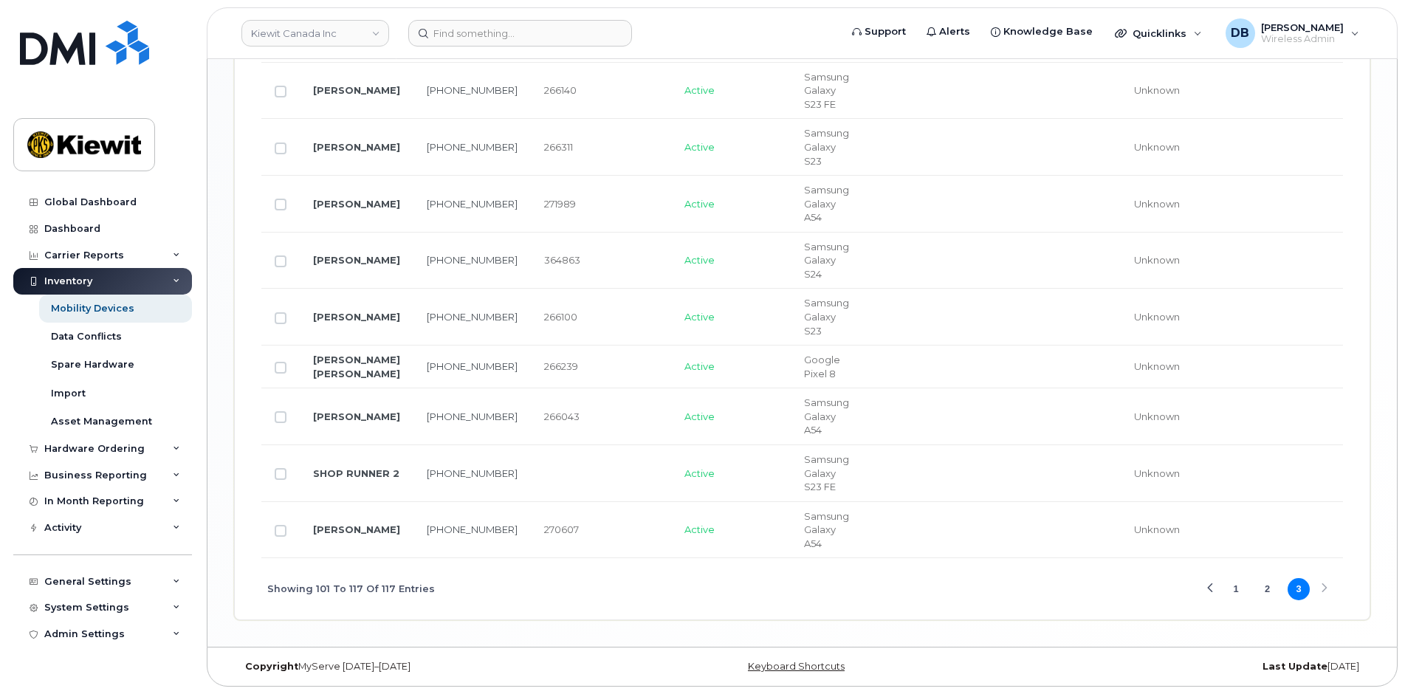
click at [1238, 592] on button "1" at bounding box center [1236, 589] width 22 height 22
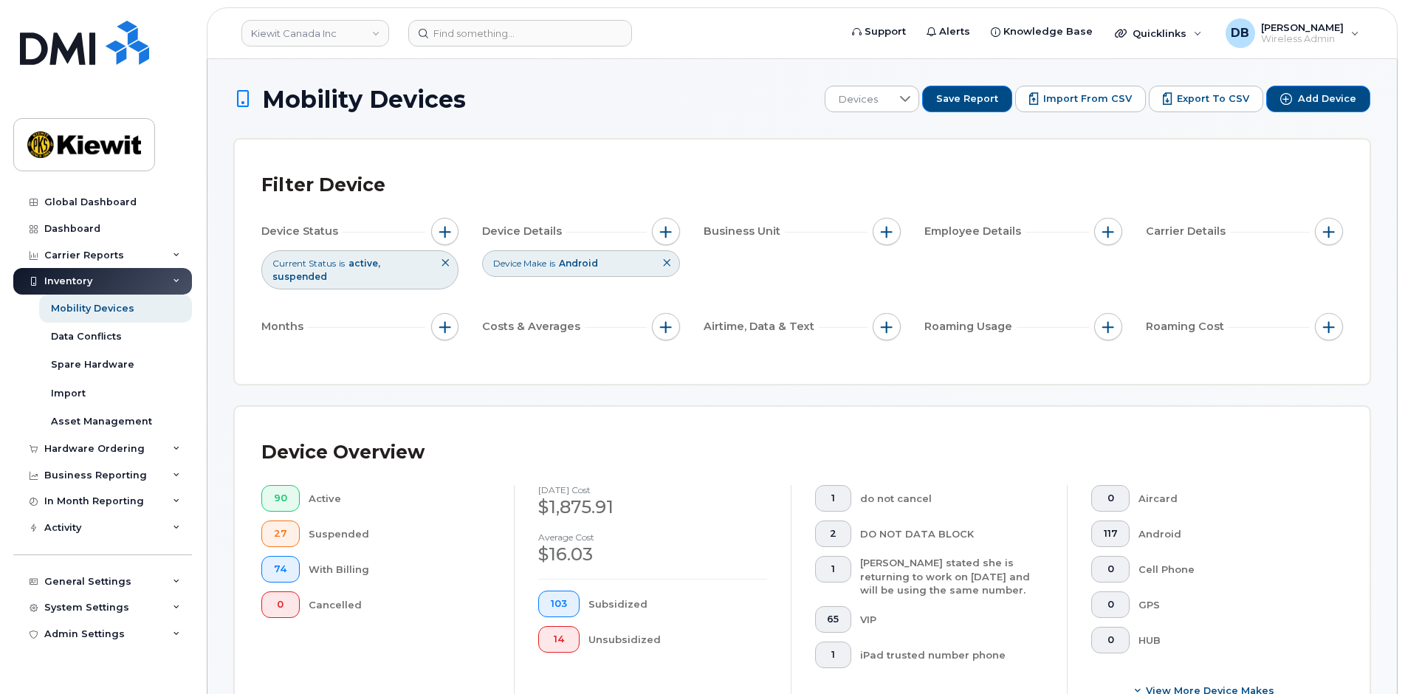
scroll to position [295, 0]
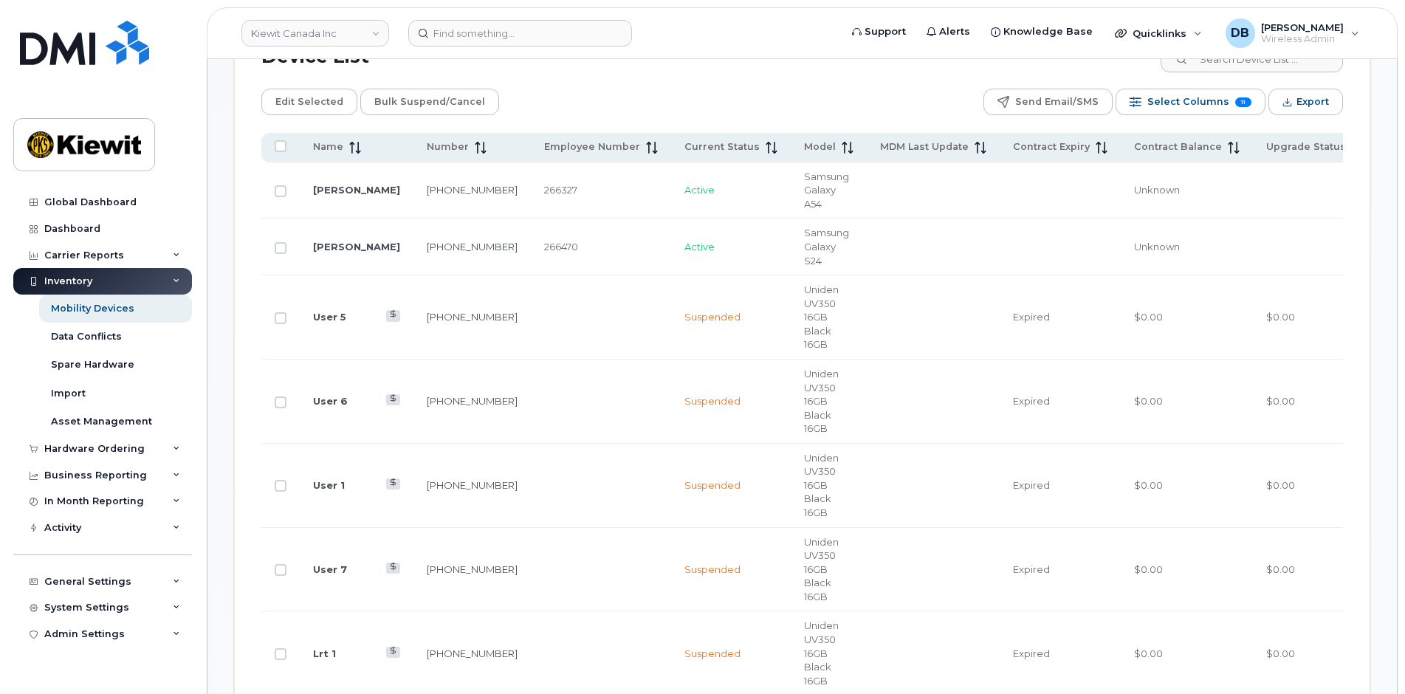
scroll to position [252, 0]
